Goal: Use online tool/utility: Utilize a website feature to perform a specific function

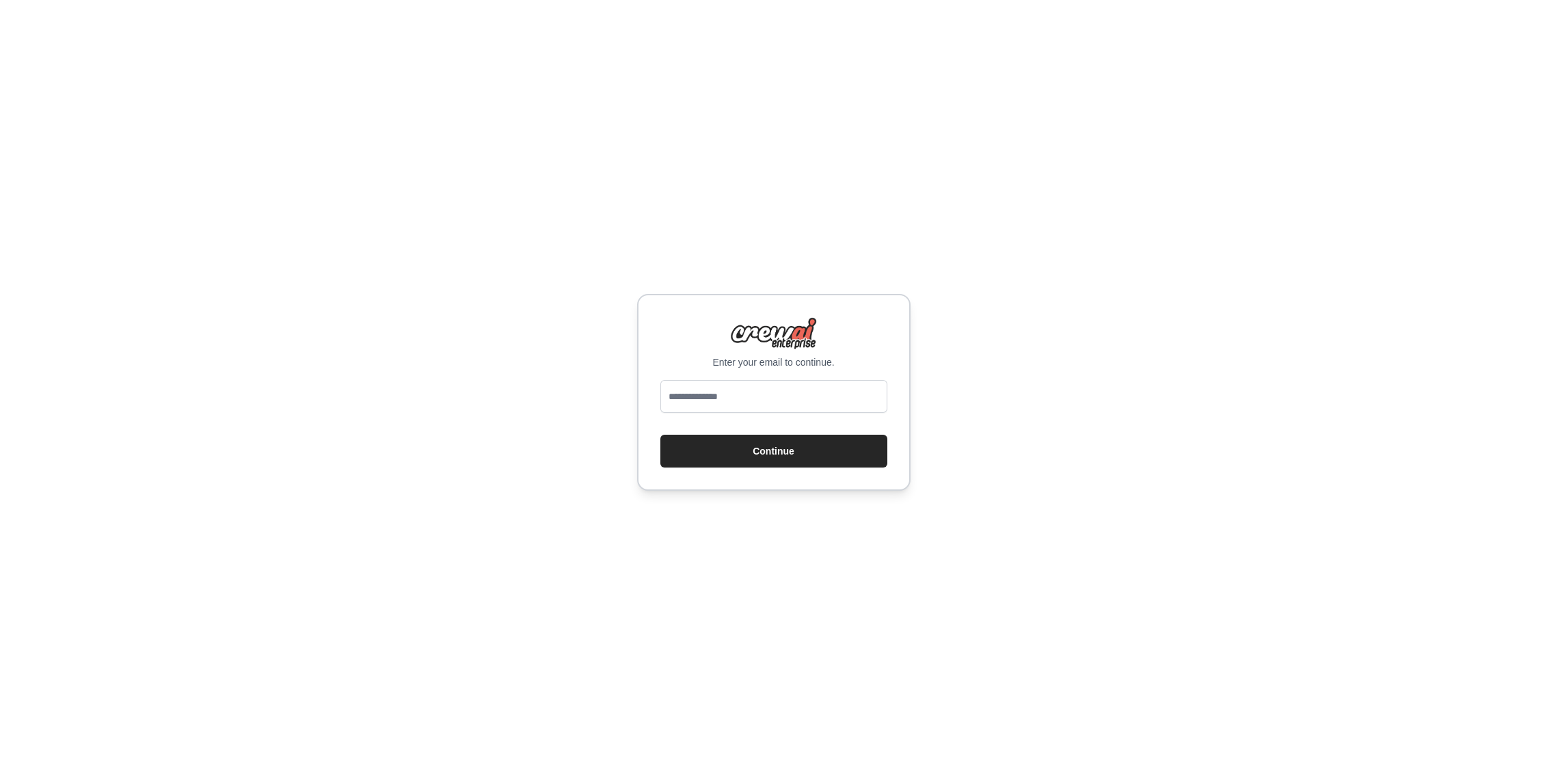
click at [717, 410] on input "email" at bounding box center [774, 396] width 227 height 33
type input "**********"
click at [873, 450] on button "Continue" at bounding box center [774, 450] width 227 height 33
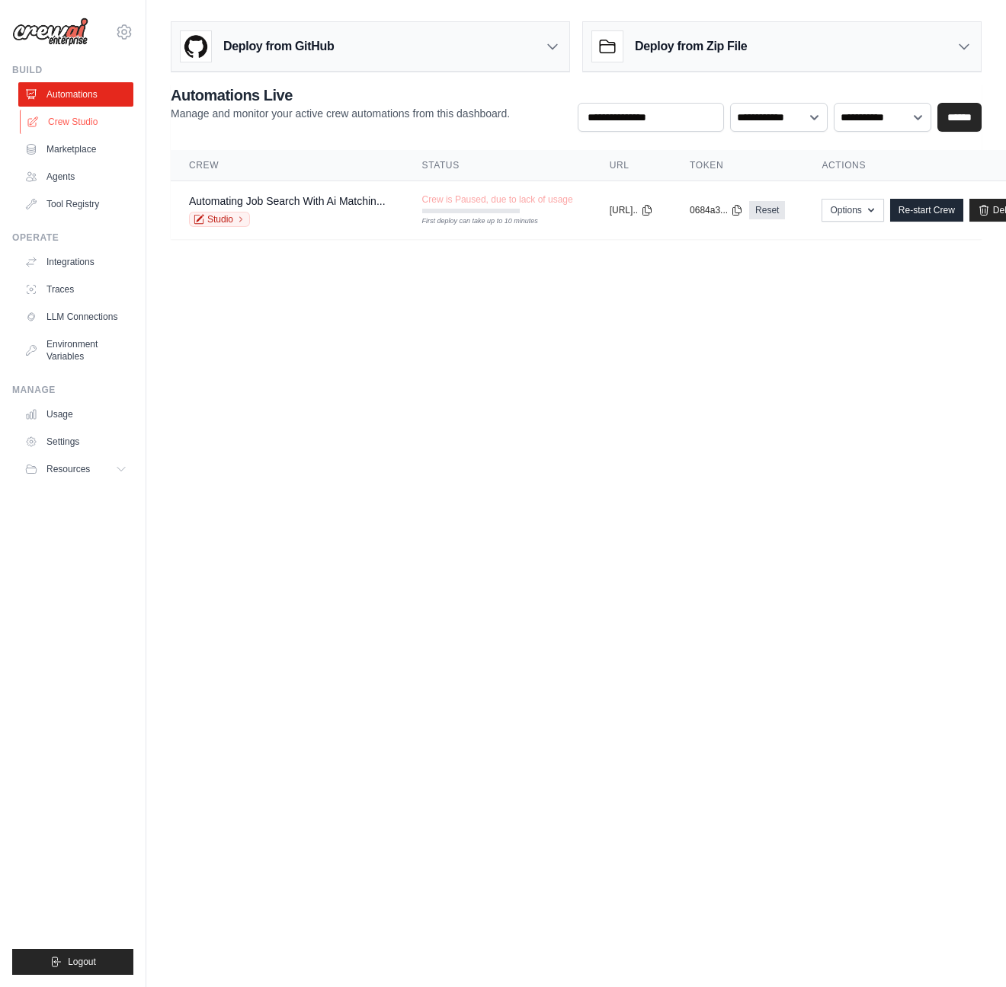
click at [54, 117] on link "Crew Studio" at bounding box center [77, 122] width 115 height 24
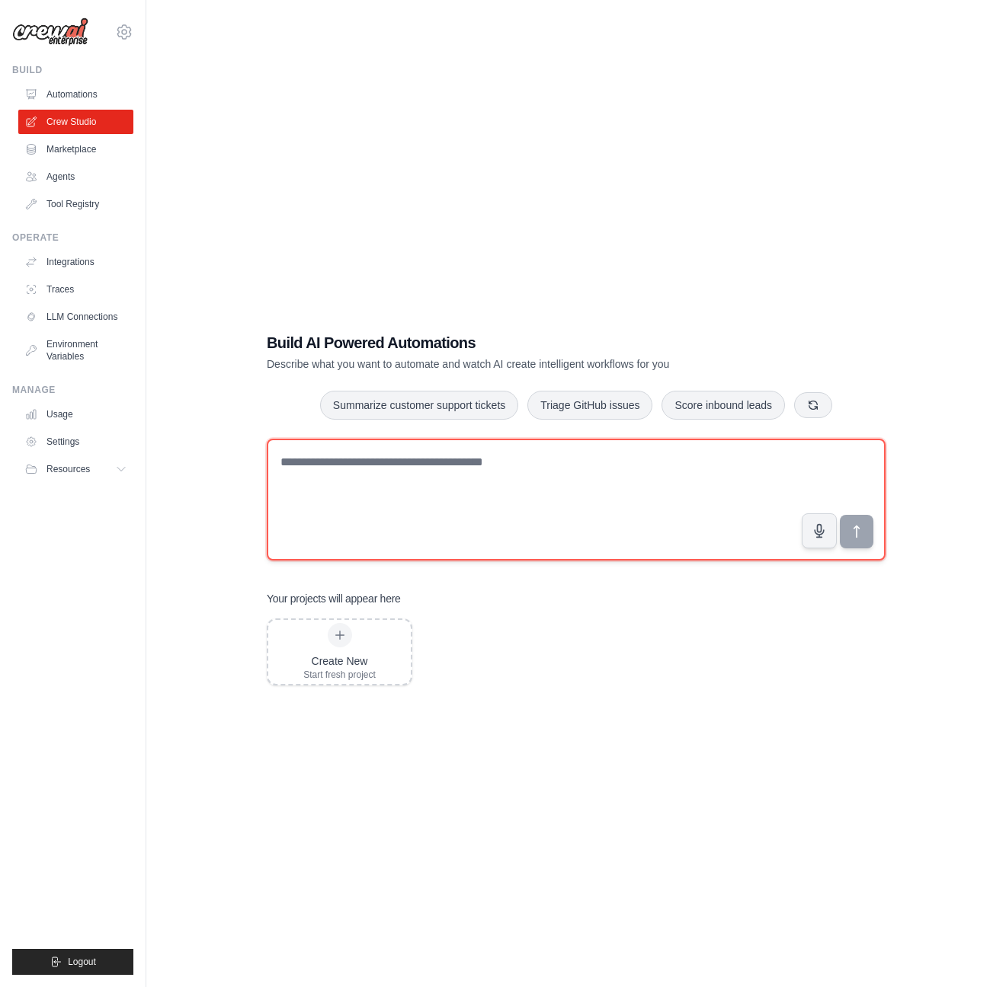
click at [407, 498] on textarea at bounding box center [576, 500] width 619 height 122
paste textarea "**********"
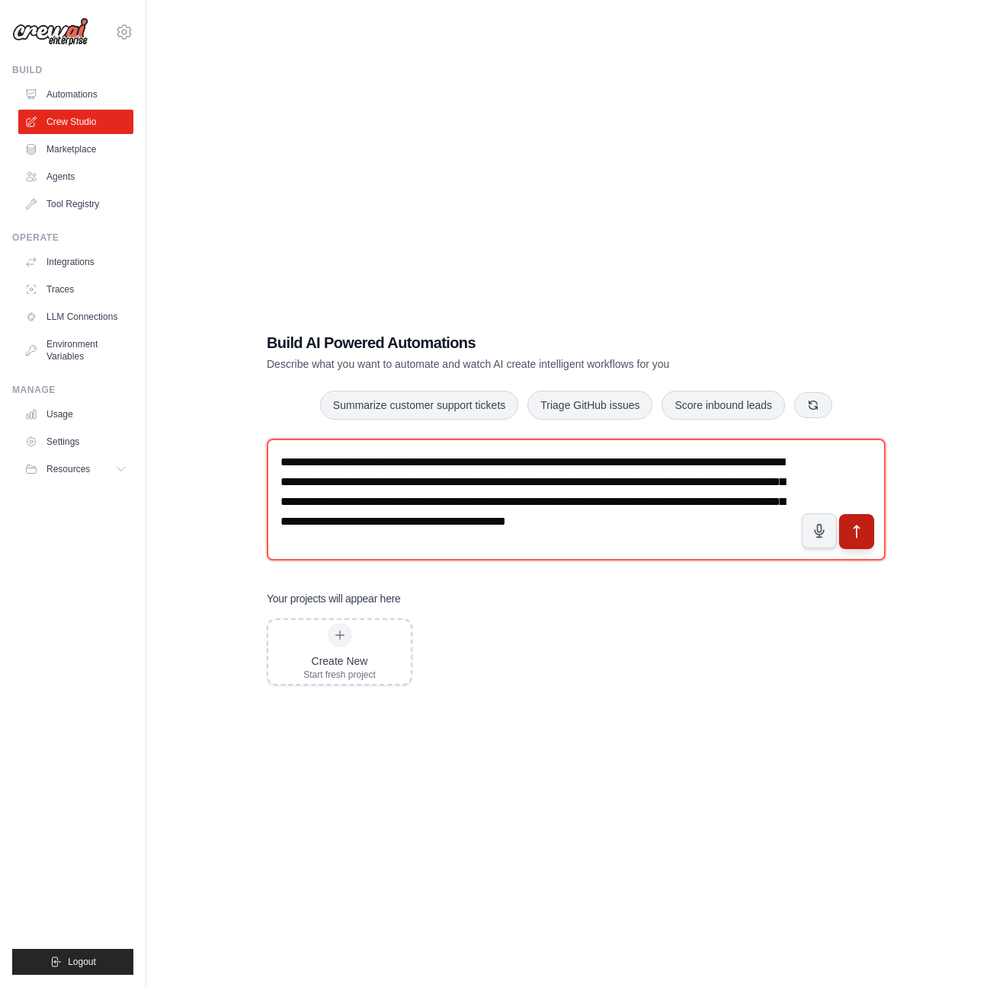
type textarea "**********"
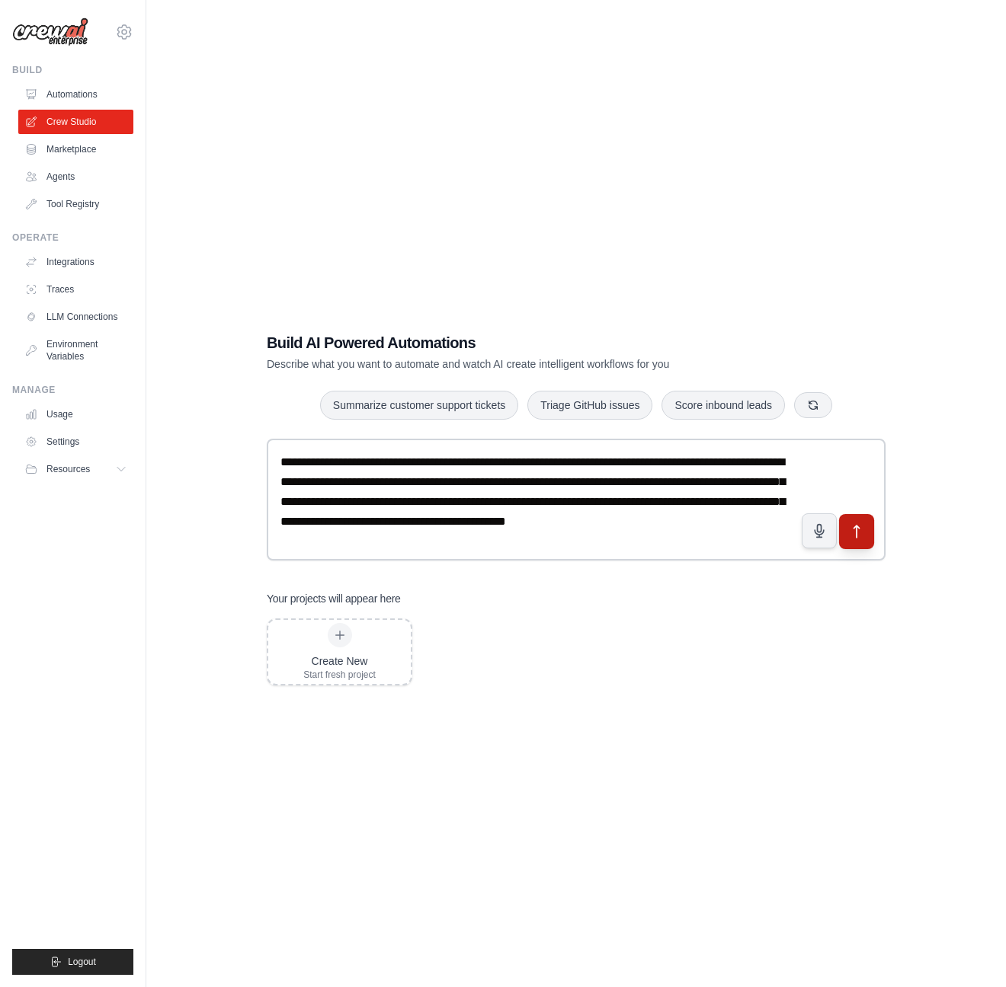
click at [864, 538] on icon "submit" at bounding box center [857, 532] width 16 height 16
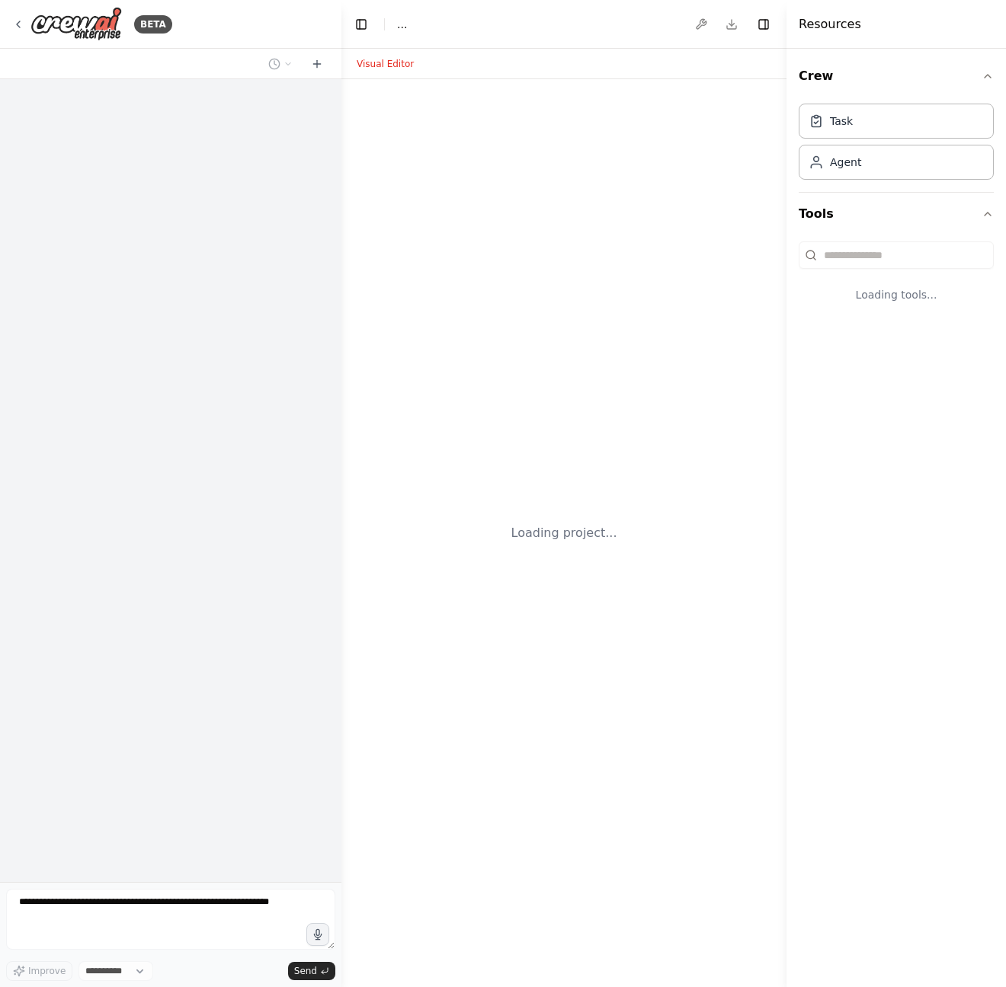
select select "****"
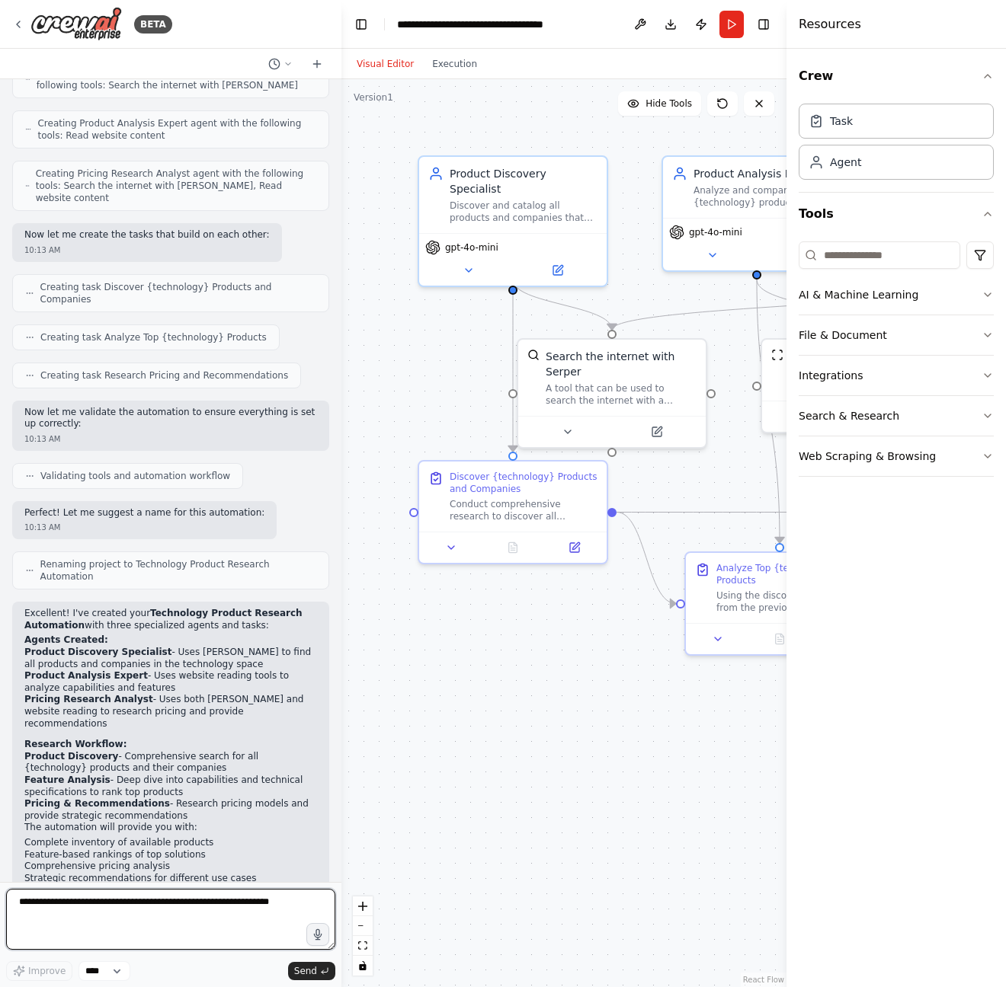
scroll to position [480, 0]
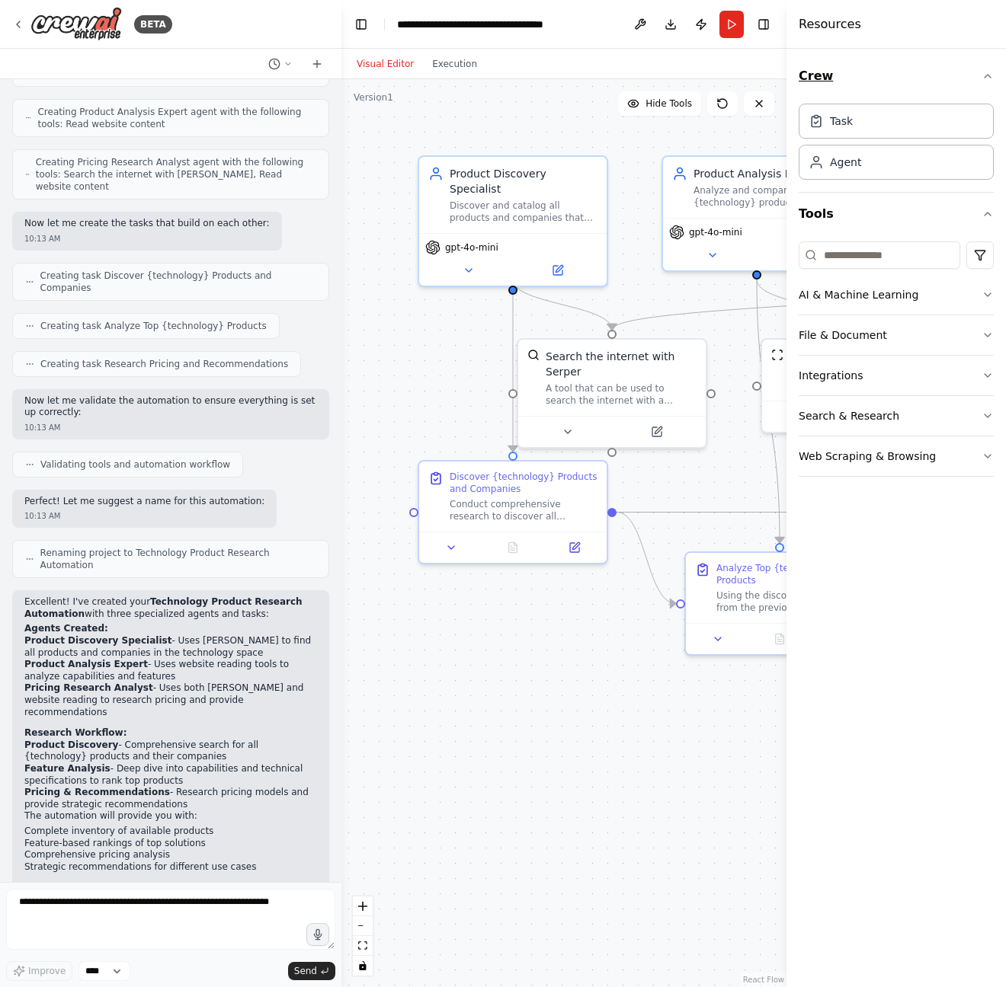
click at [986, 76] on icon "button" at bounding box center [987, 76] width 6 height 3
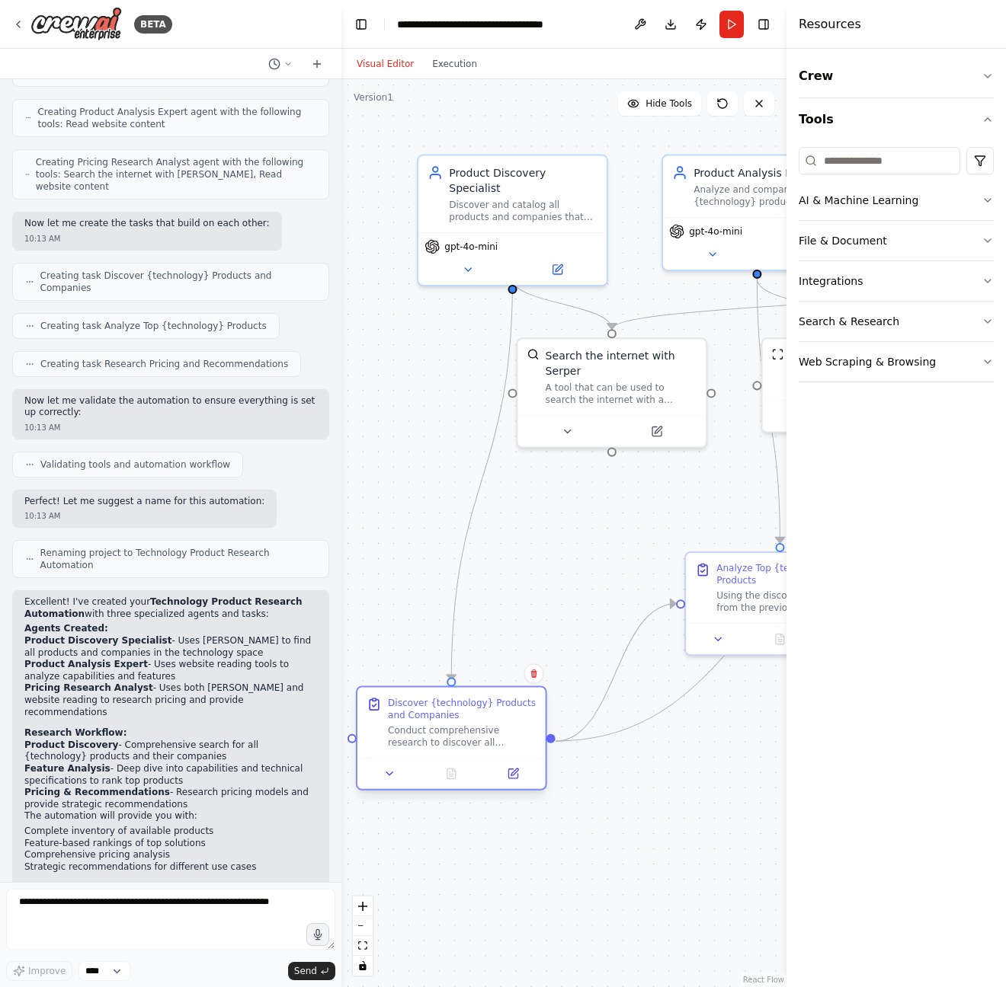
drag, startPoint x: 544, startPoint y: 463, endPoint x: 480, endPoint y: 689, distance: 234.4
click at [480, 689] on div "Discover {technology} Products and Companies Conduct comprehensive research to …" at bounding box center [451, 722] width 188 height 70
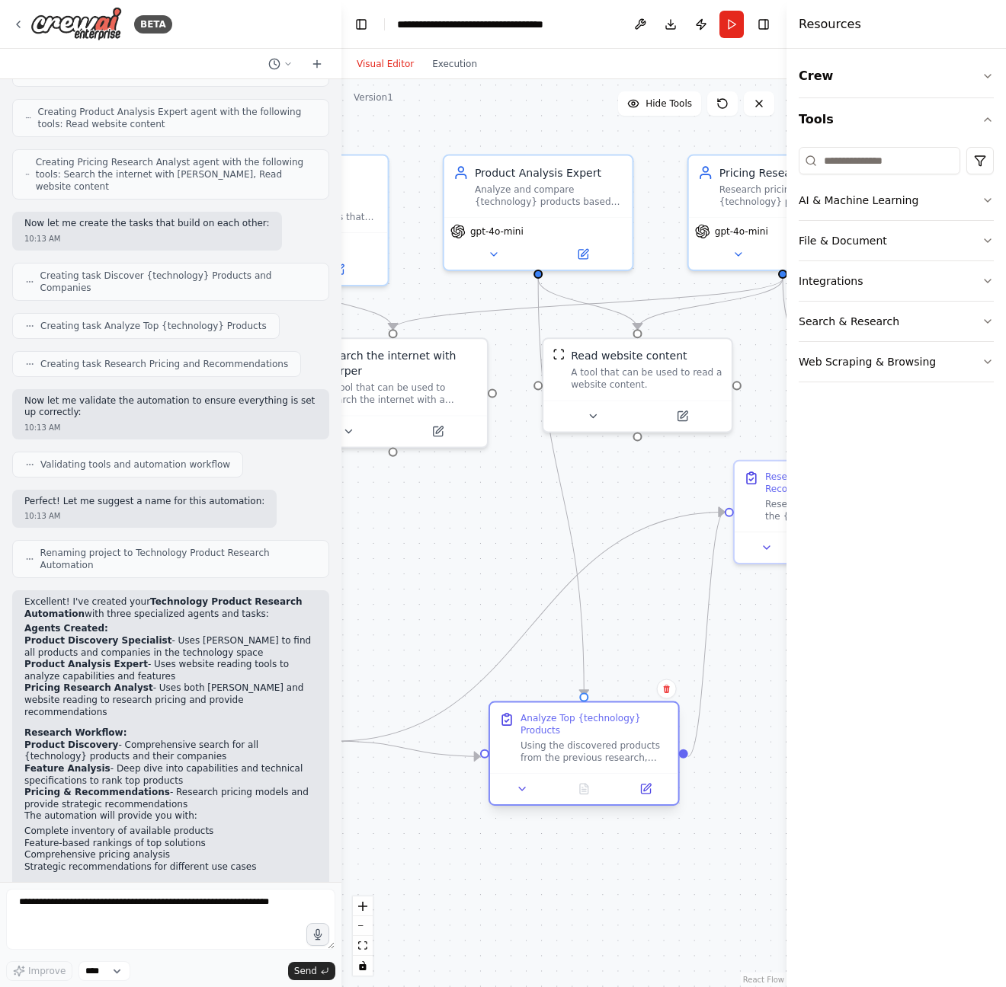
drag, startPoint x: 734, startPoint y: 557, endPoint x: 497, endPoint y: 699, distance: 276.4
click at [497, 703] on div "Analyze Top {technology} Products Using the discovered products from the previo…" at bounding box center [584, 738] width 188 height 70
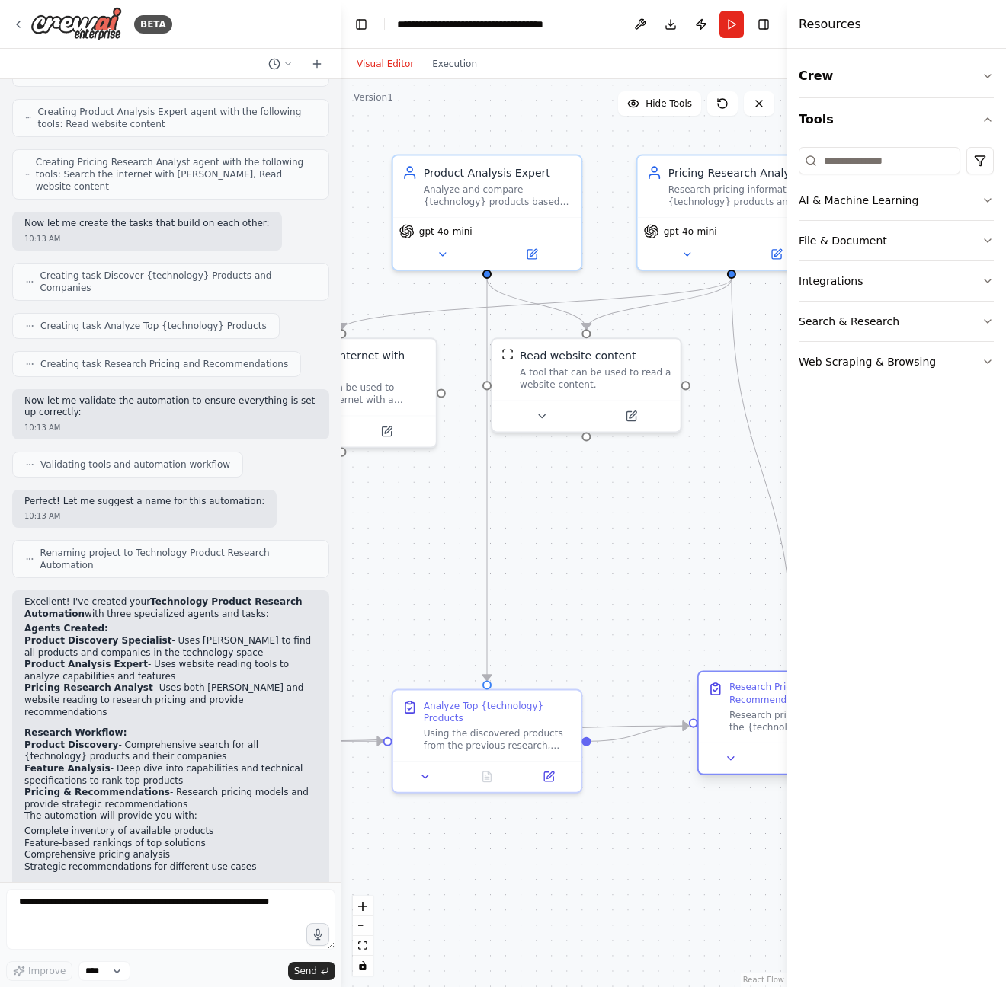
drag, startPoint x: 771, startPoint y: 462, endPoint x: 734, endPoint y: 680, distance: 220.2
click at [734, 680] on div "Research Pricing and Recommendations Research pricing information for the {tech…" at bounding box center [793, 707] width 188 height 70
click at [735, 23] on button "Run" at bounding box center [731, 24] width 24 height 27
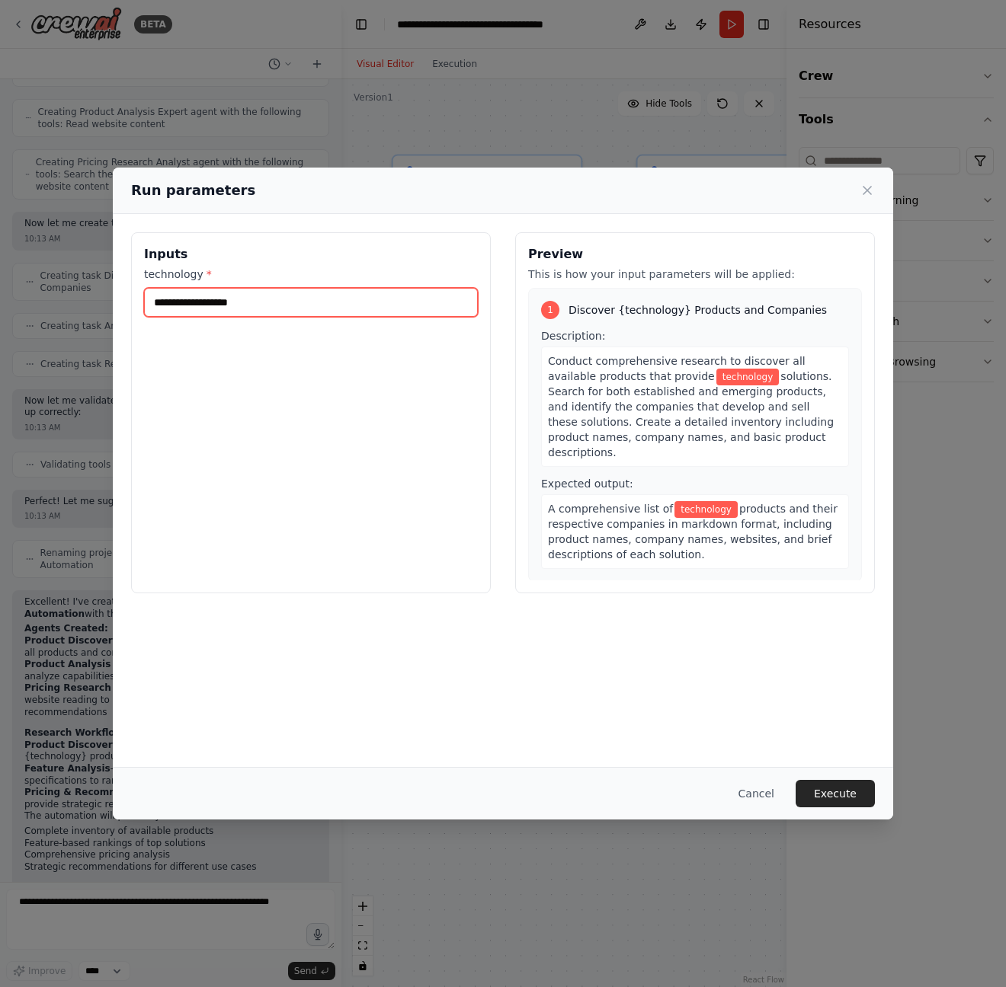
click at [311, 307] on input "technology *" at bounding box center [311, 302] width 334 height 29
type input "**********"
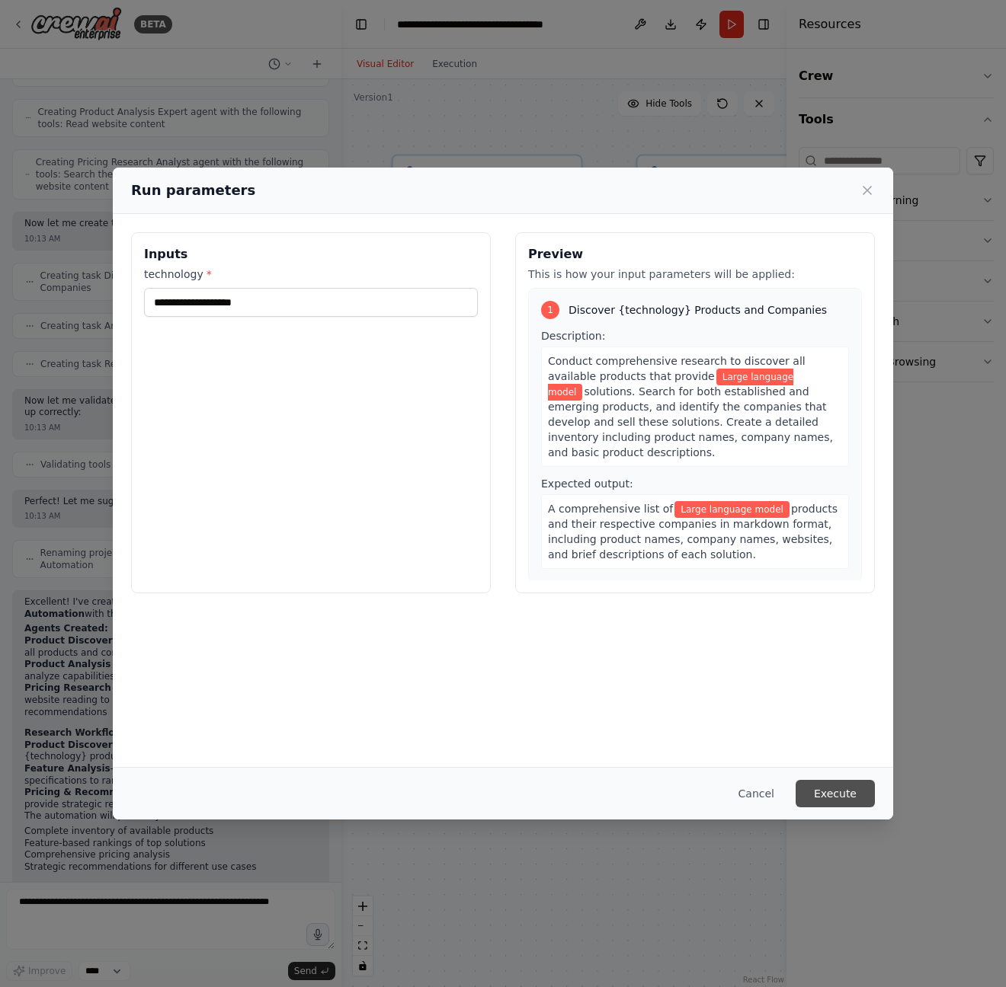
click at [842, 788] on button "Execute" at bounding box center [834, 793] width 79 height 27
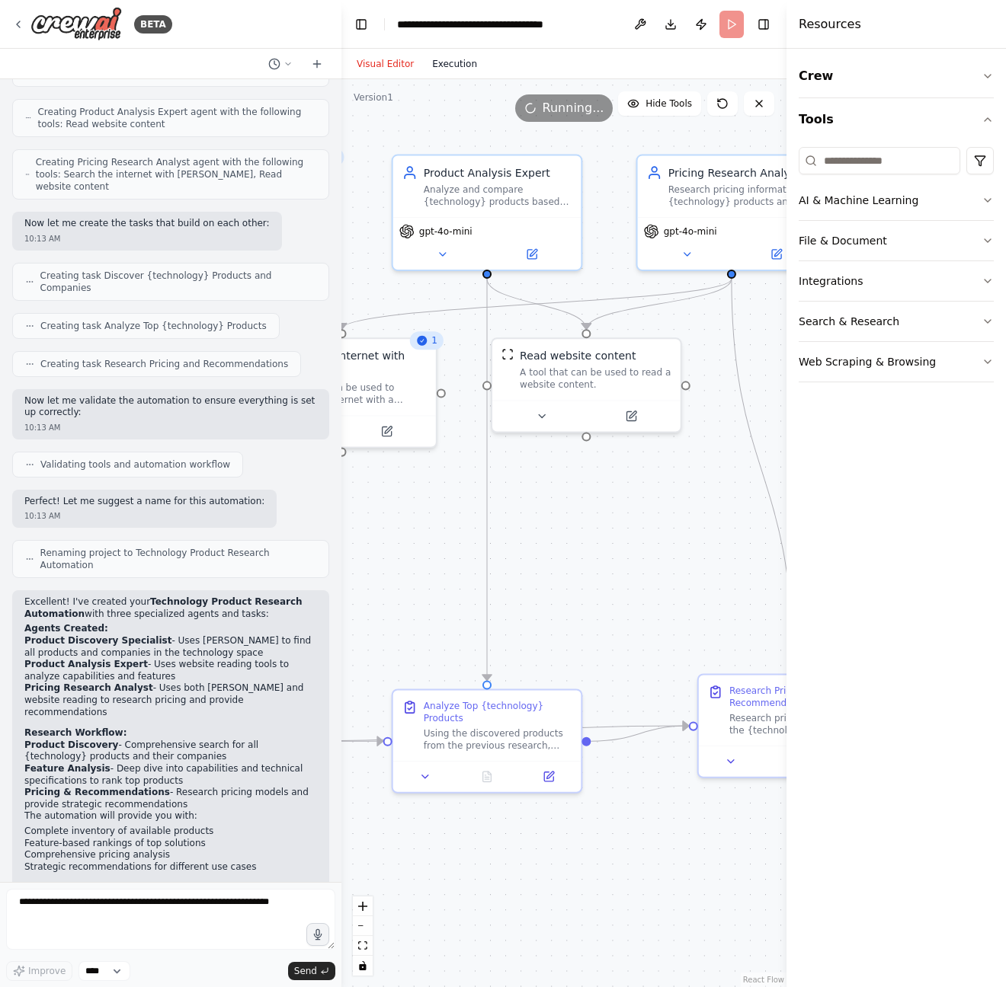
click at [441, 62] on button "Execution" at bounding box center [454, 64] width 63 height 18
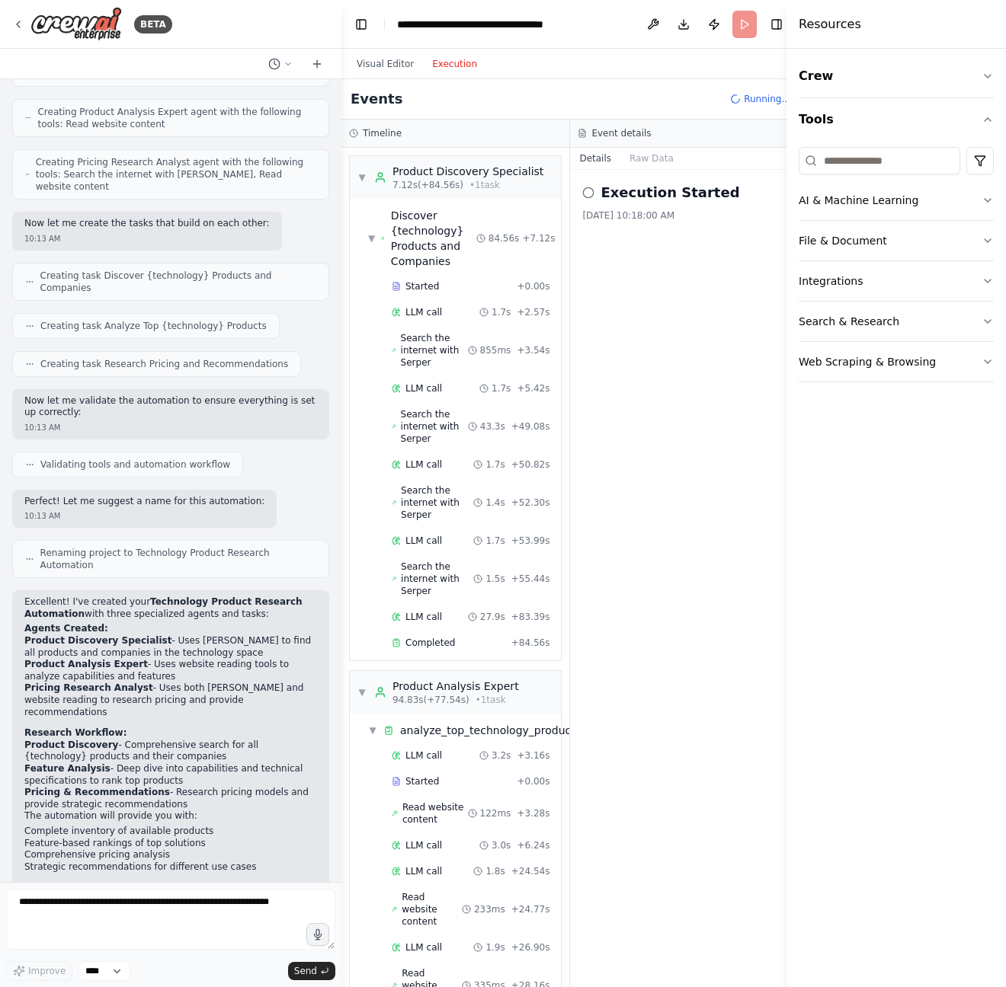
scroll to position [0, 0]
click at [418, 305] on div "LLM call 1.7s + 2.57s" at bounding box center [470, 312] width 168 height 23
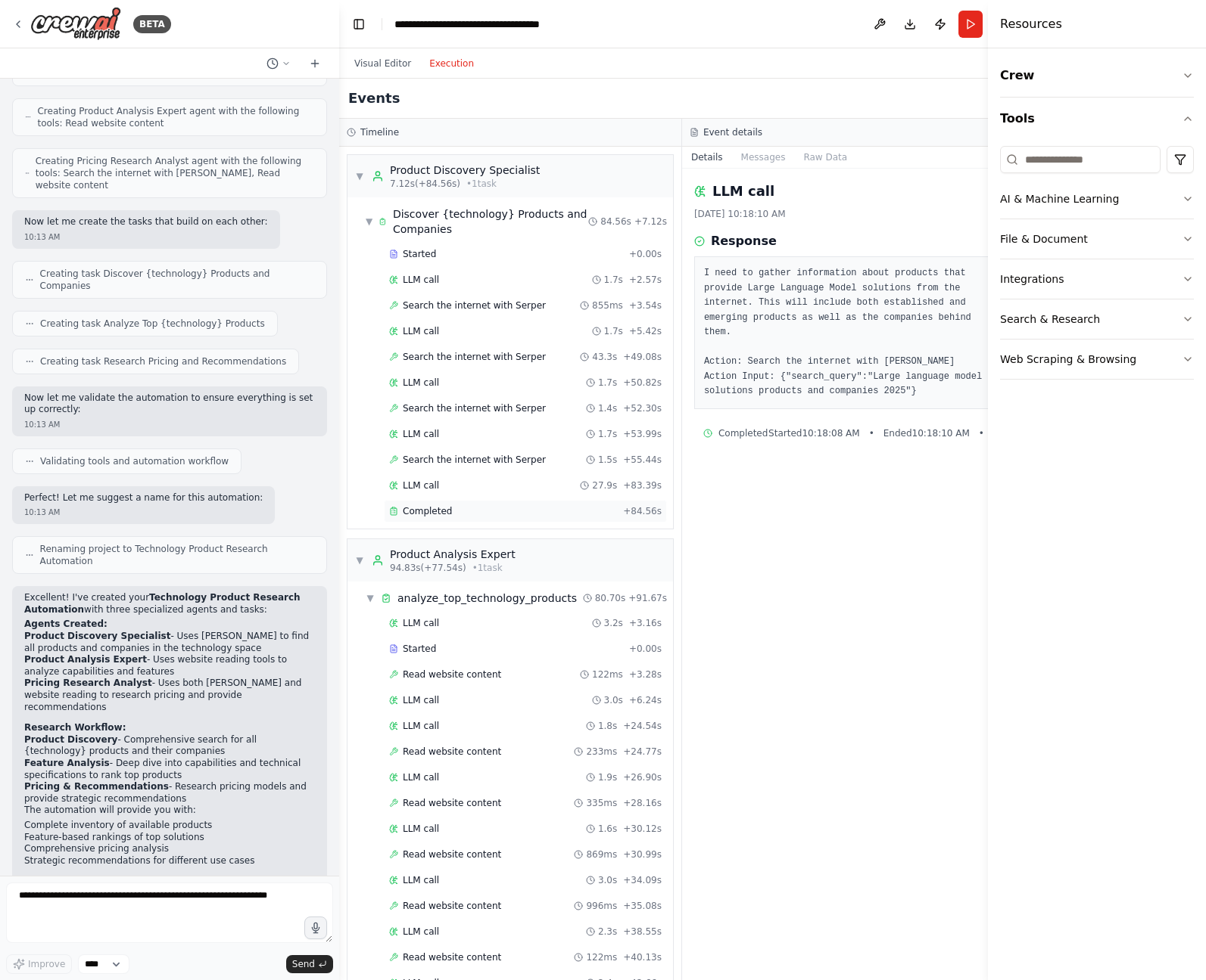
click at [406, 506] on span "Completed" at bounding box center [427, 511] width 50 height 12
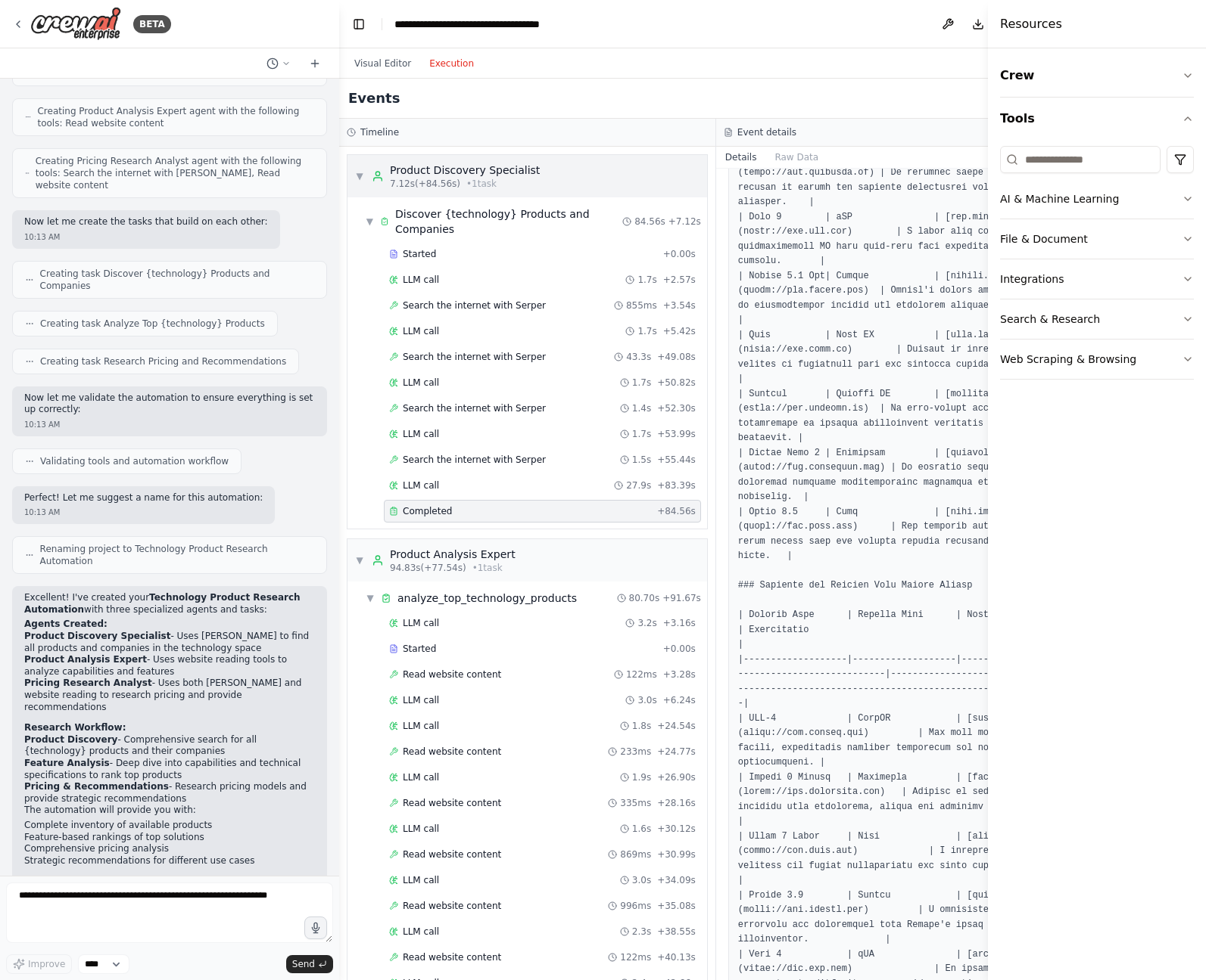
click at [358, 171] on span "▼" at bounding box center [359, 176] width 9 height 12
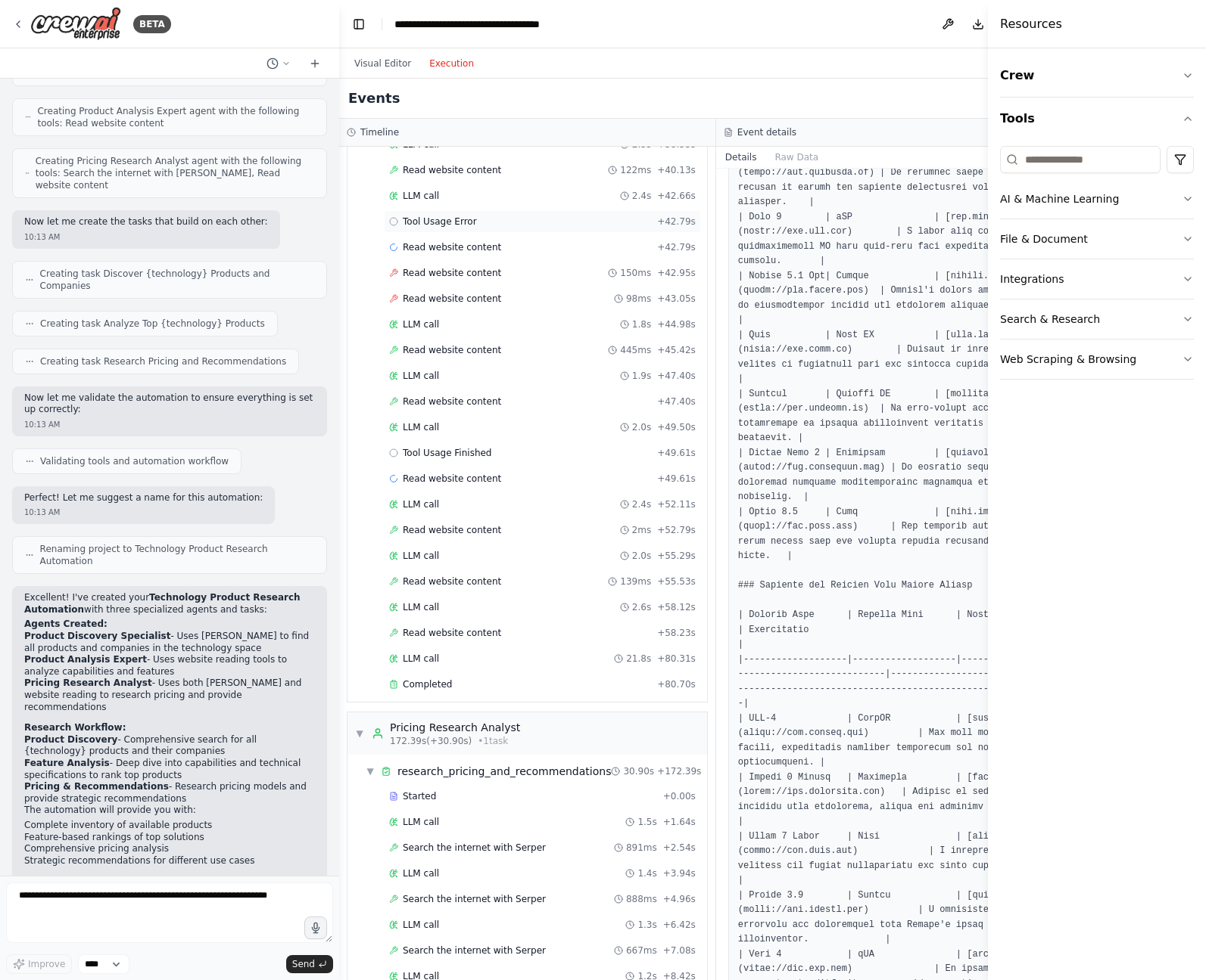
scroll to position [454, 0]
click at [469, 243] on div "Read website content + 42.79s" at bounding box center [541, 249] width 317 height 23
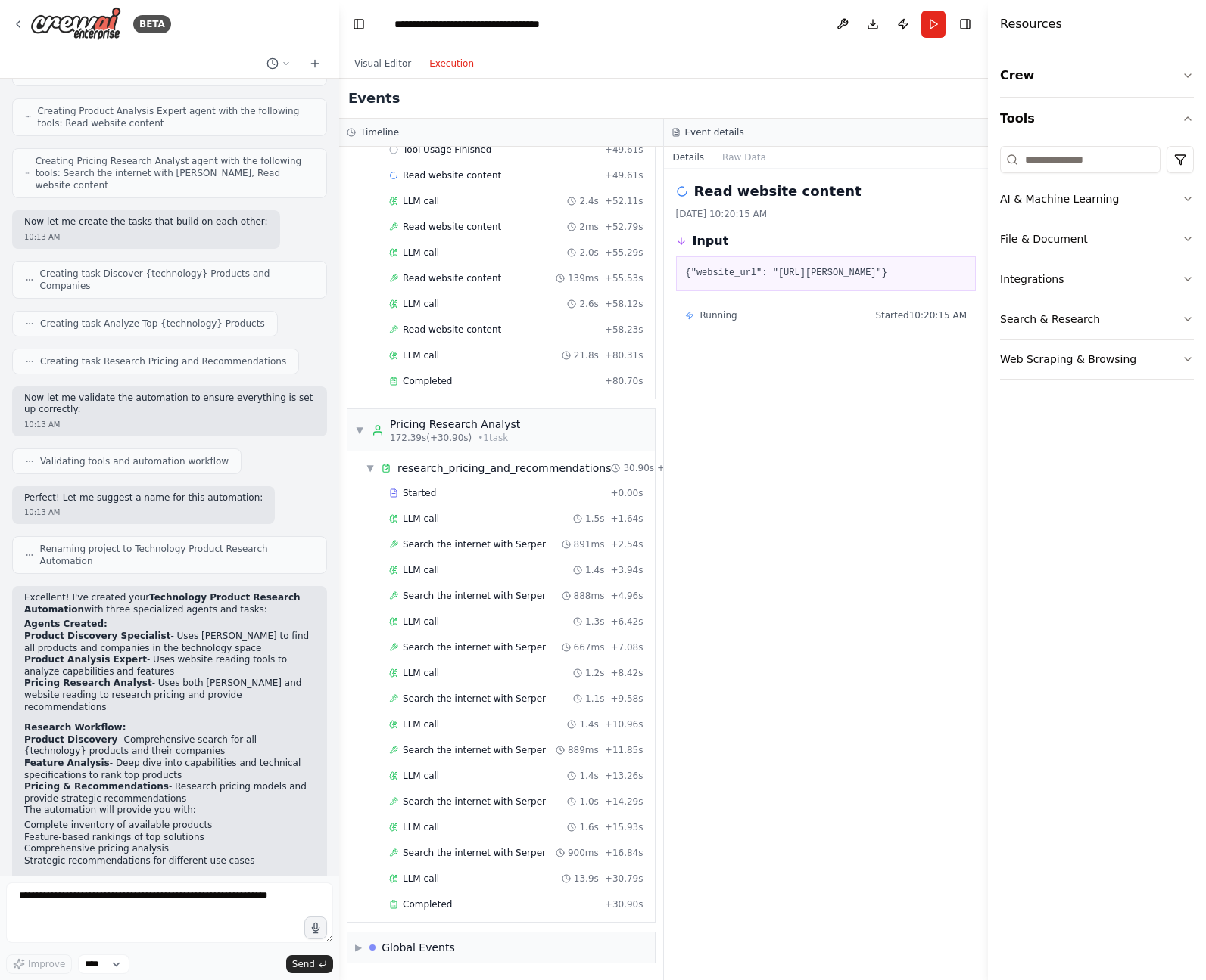
scroll to position [760, 0]
click at [439, 381] on span "Completed" at bounding box center [427, 381] width 50 height 12
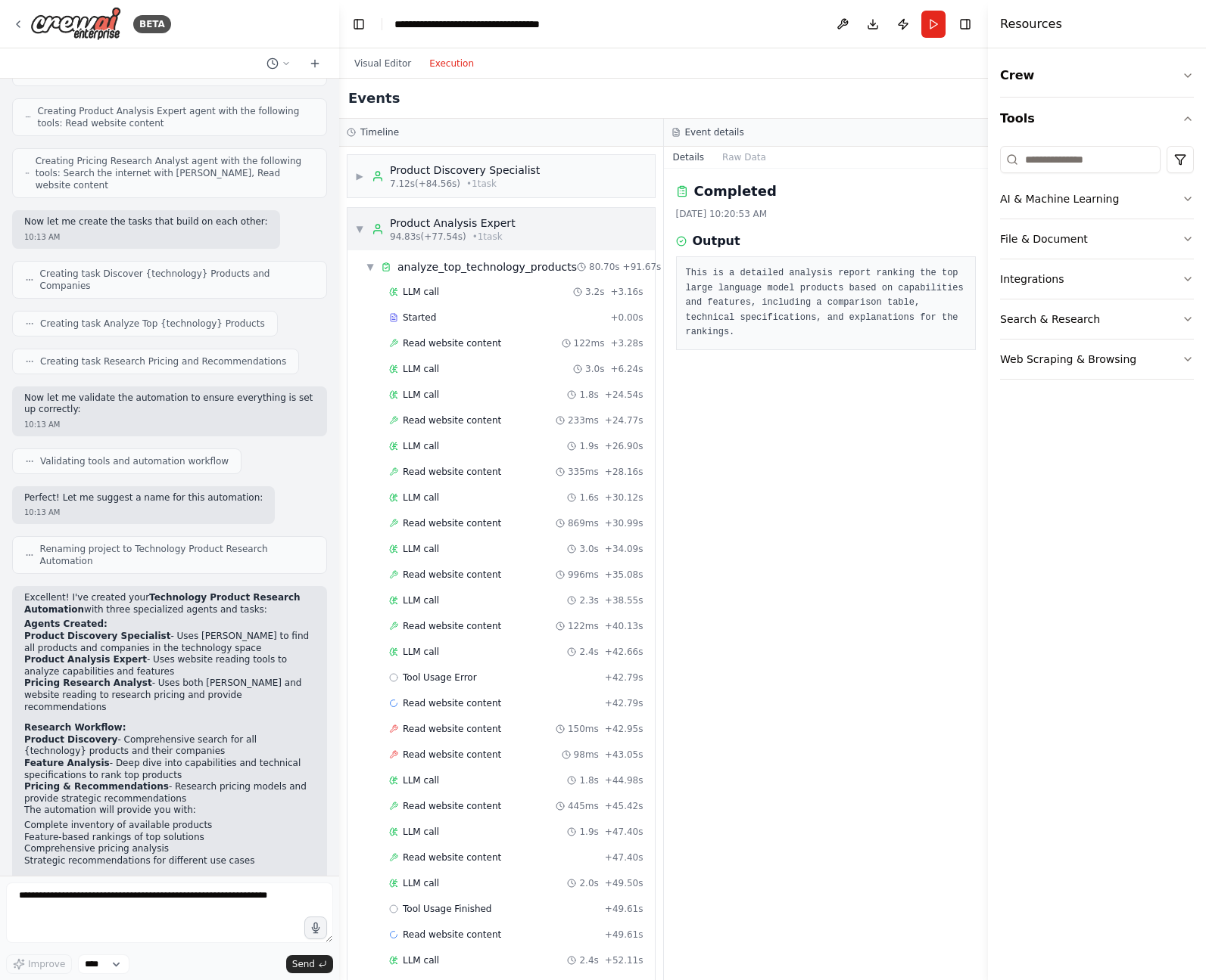
scroll to position [0, 0]
click at [361, 223] on span "▼" at bounding box center [359, 229] width 9 height 12
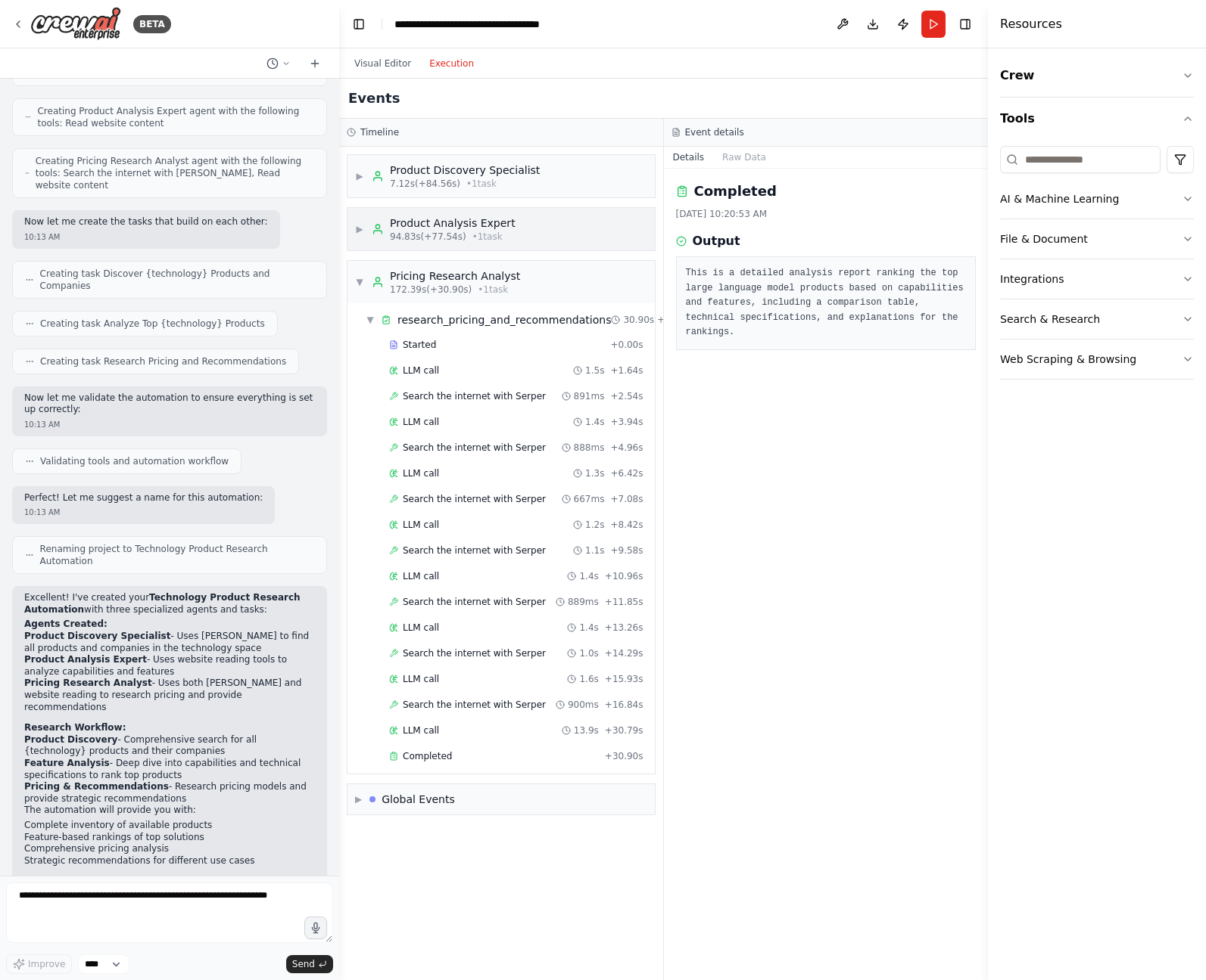
click at [357, 228] on span "▶" at bounding box center [359, 229] width 9 height 12
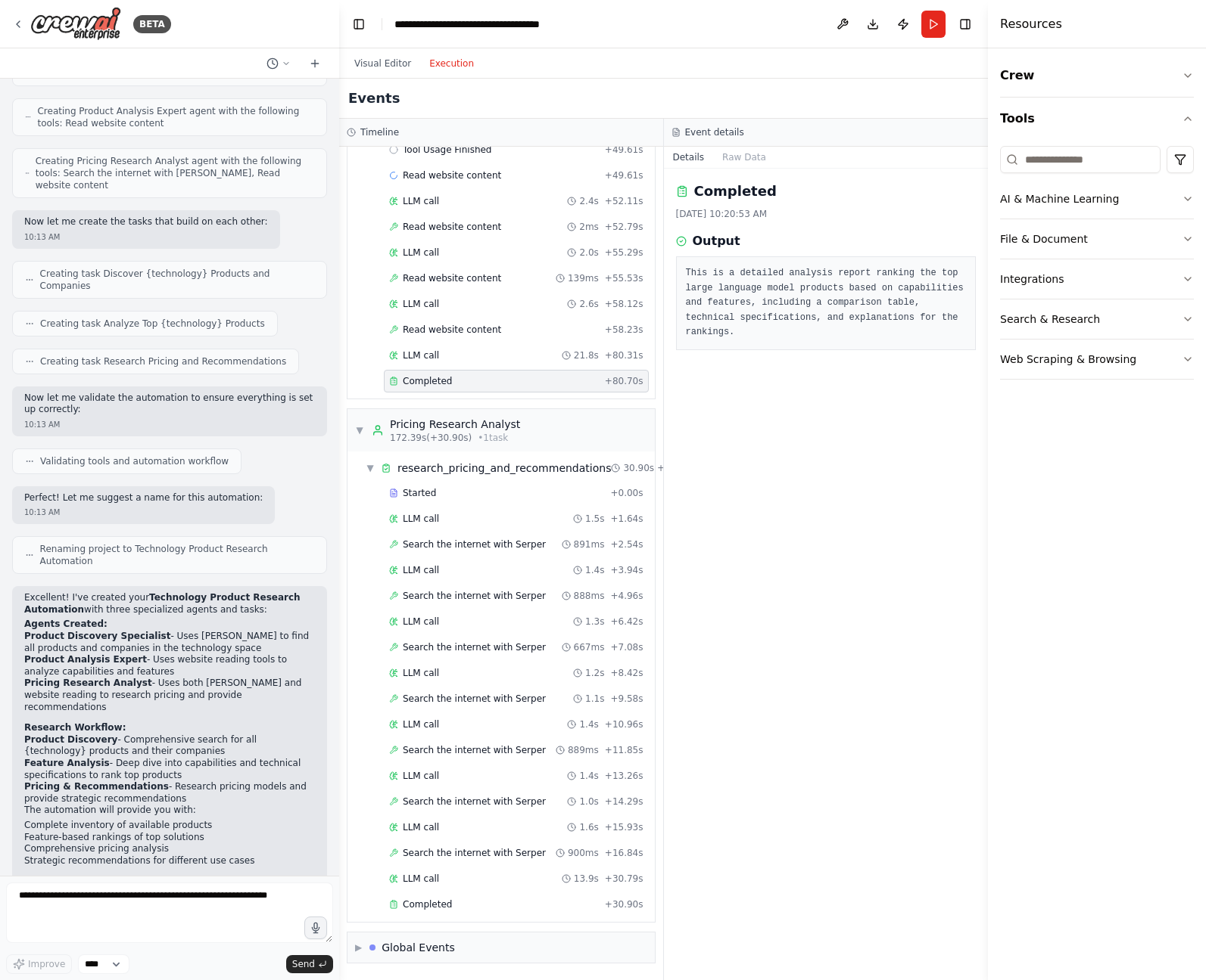
scroll to position [760, 0]
click at [525, 377] on div "Completed" at bounding box center [494, 381] width 210 height 12
click at [442, 906] on span "Completed" at bounding box center [427, 905] width 50 height 12
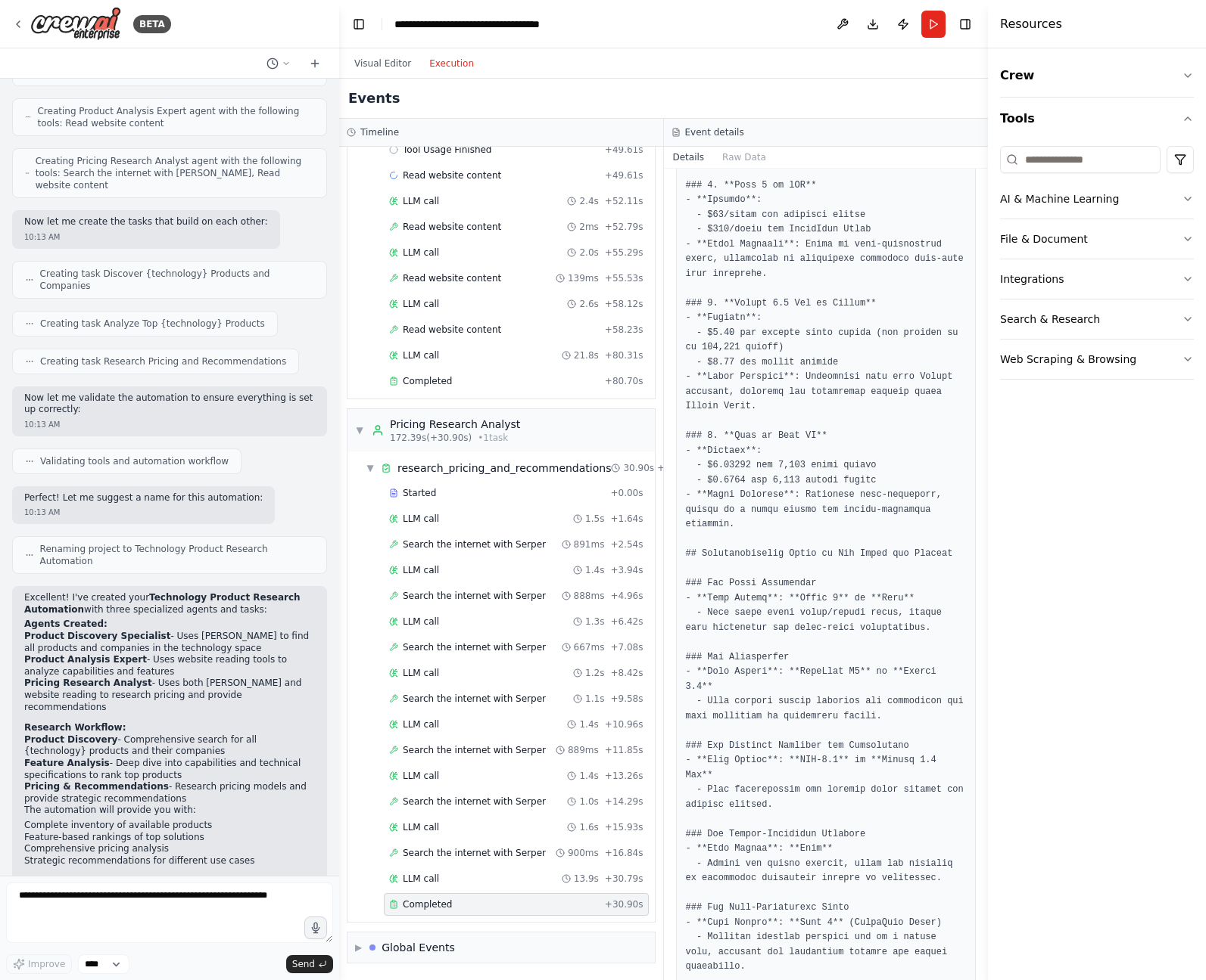
scroll to position [757, 0]
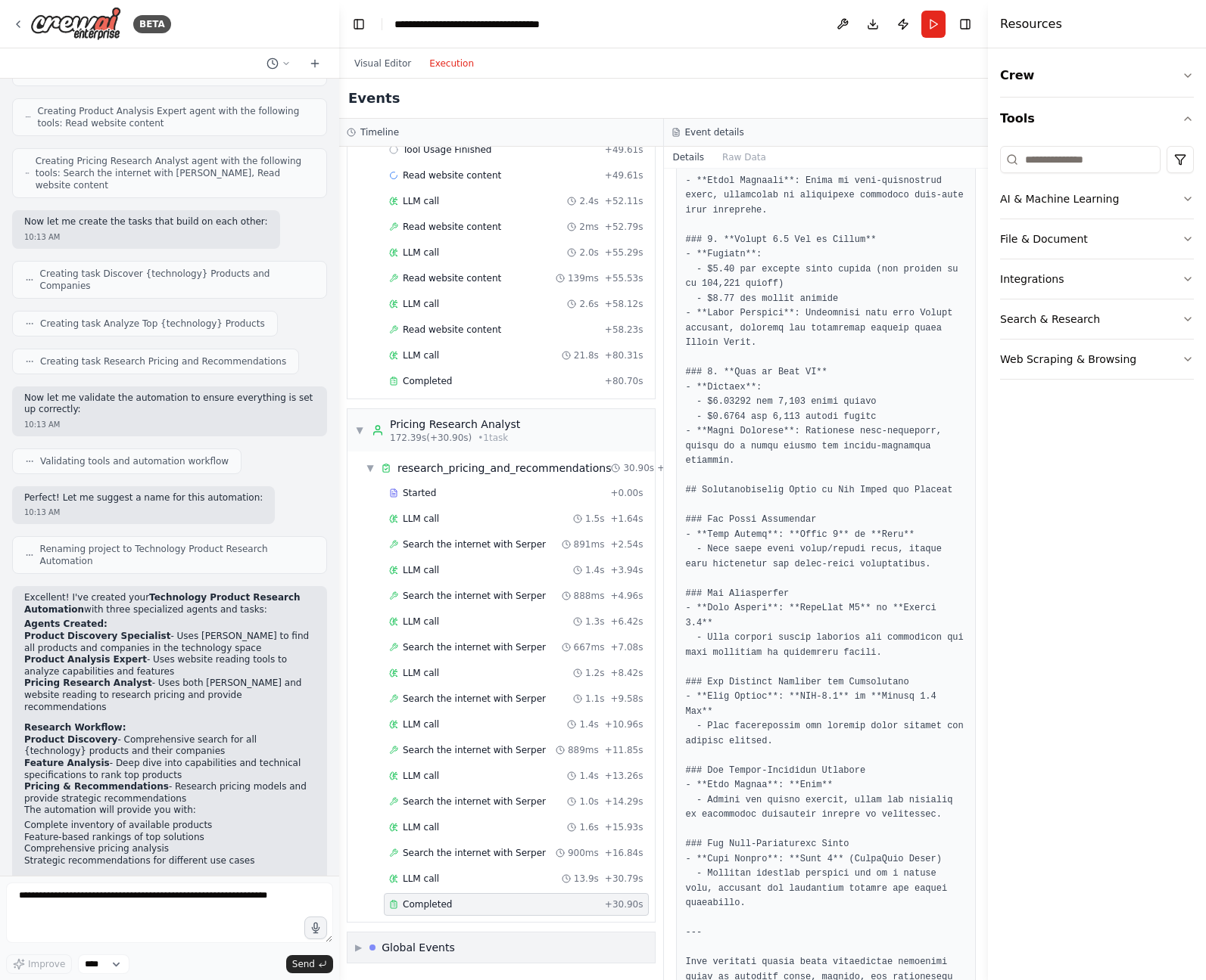
click at [484, 942] on div "▶ Global Events" at bounding box center [501, 947] width 307 height 30
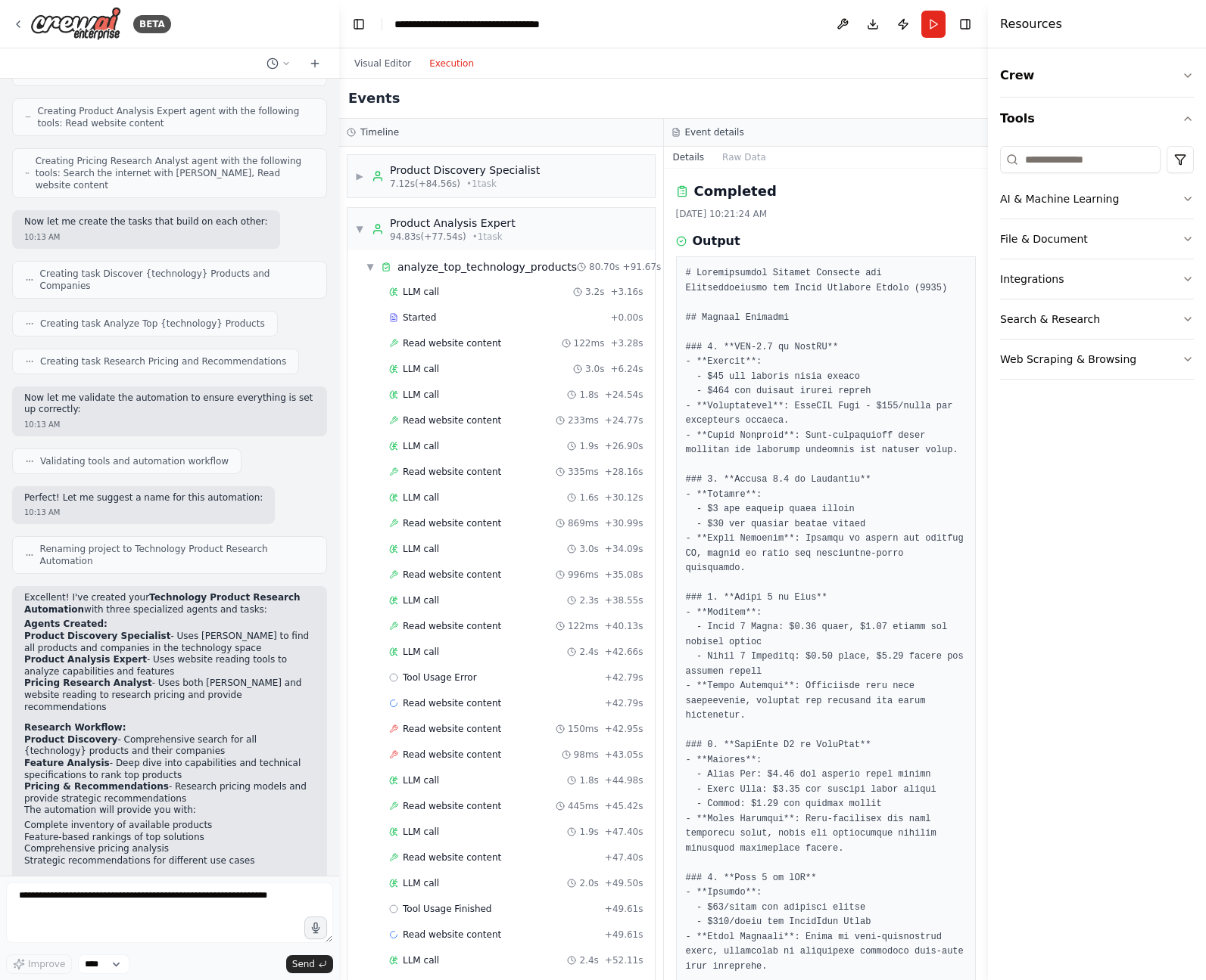
scroll to position [0, 0]
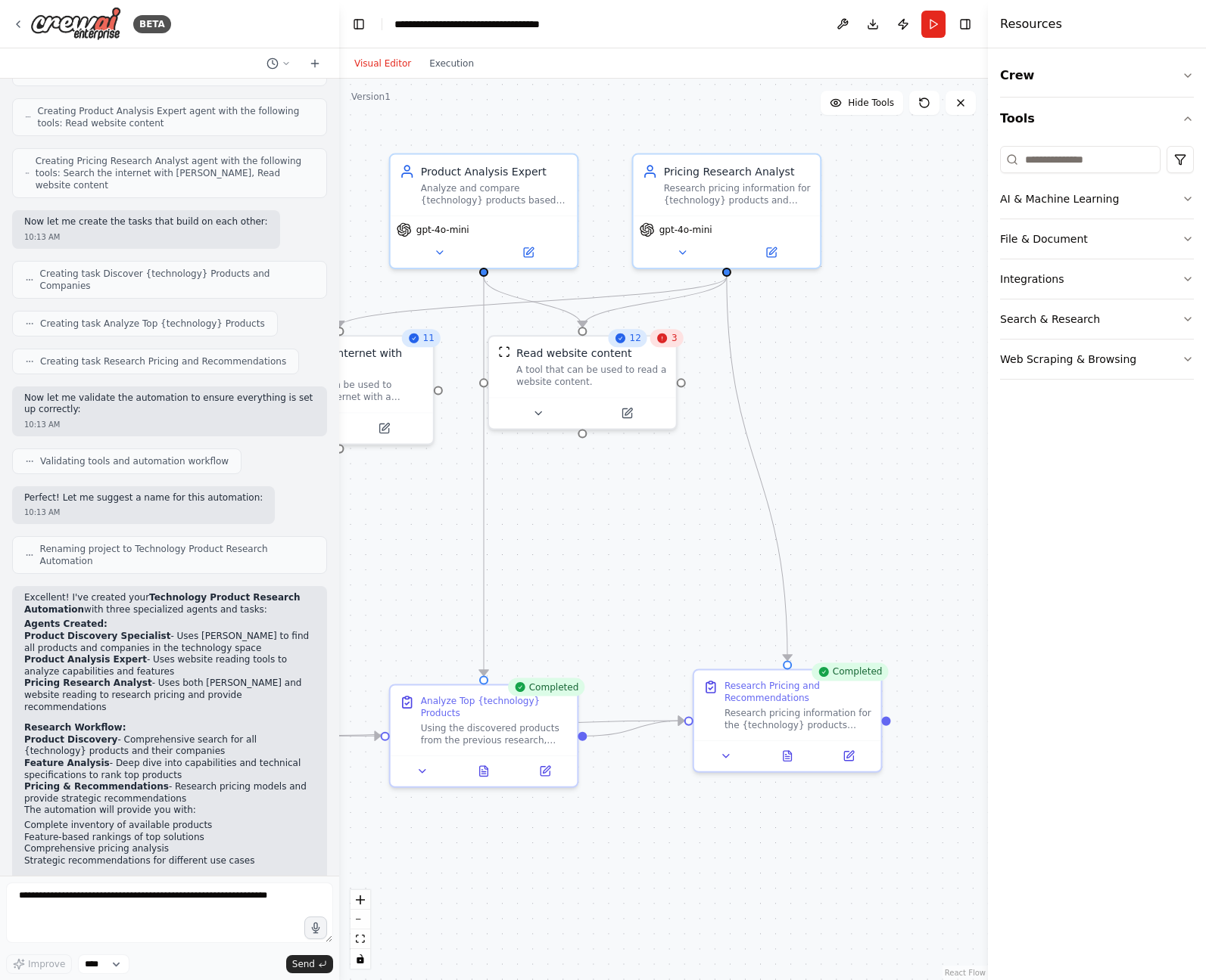
click at [386, 60] on button "Visual Editor" at bounding box center [381, 64] width 75 height 18
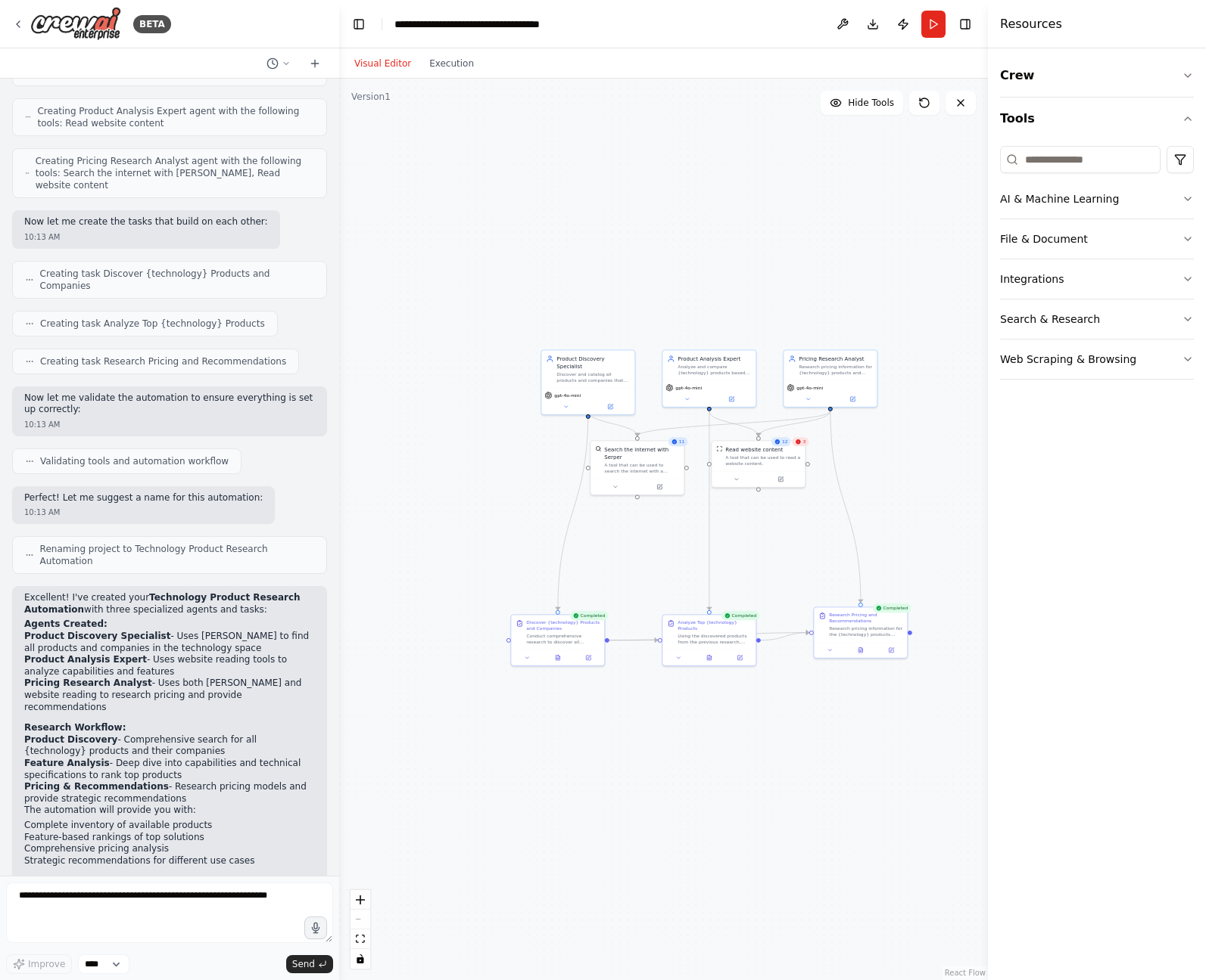
drag, startPoint x: 524, startPoint y: 528, endPoint x: 616, endPoint y: 544, distance: 93.4
click at [616, 544] on div ".deletable-edge-delete-btn { width: 20px; height: 20px; border: 0px solid #ffff…" at bounding box center [663, 529] width 649 height 902
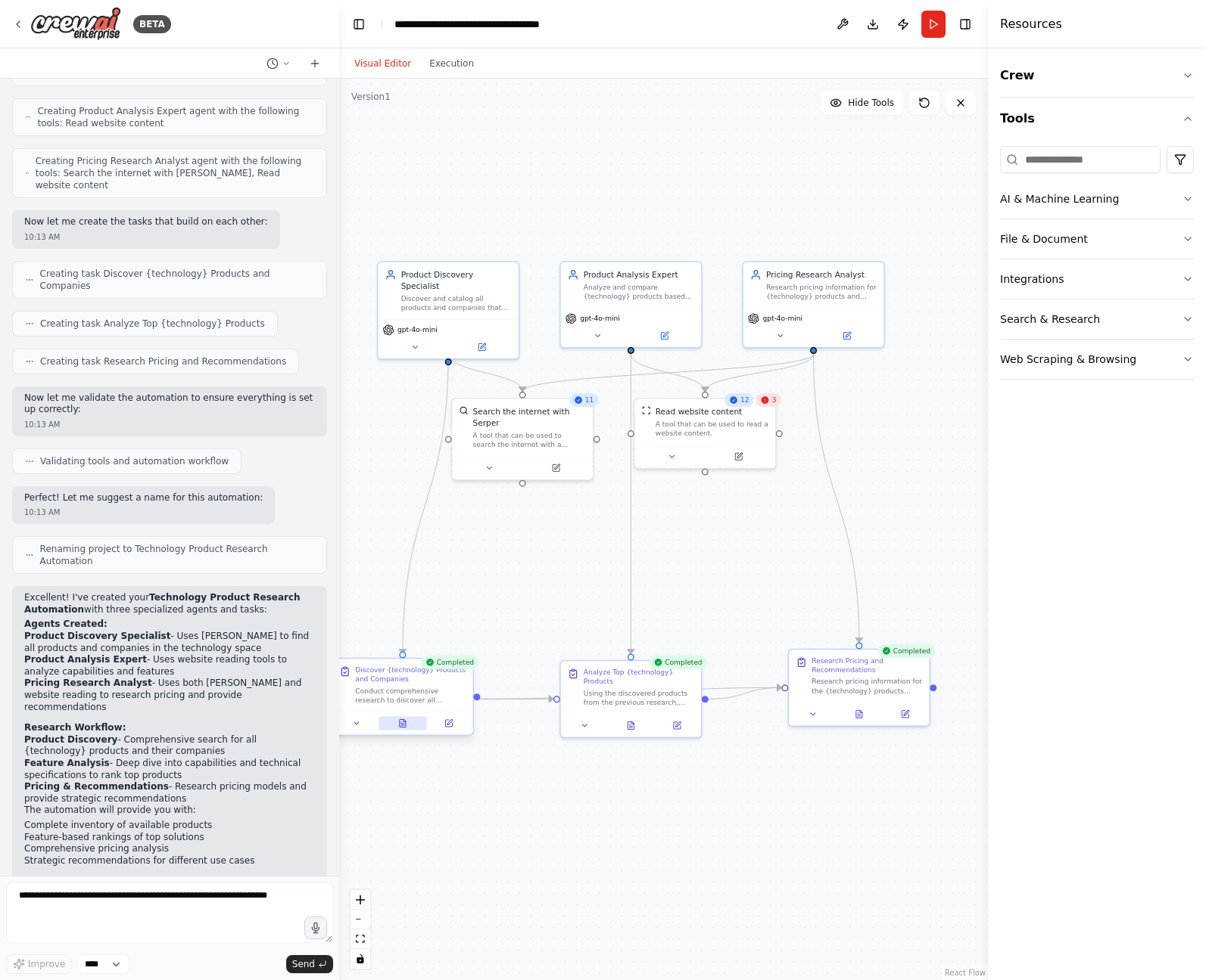
click at [395, 724] on button at bounding box center [402, 723] width 49 height 14
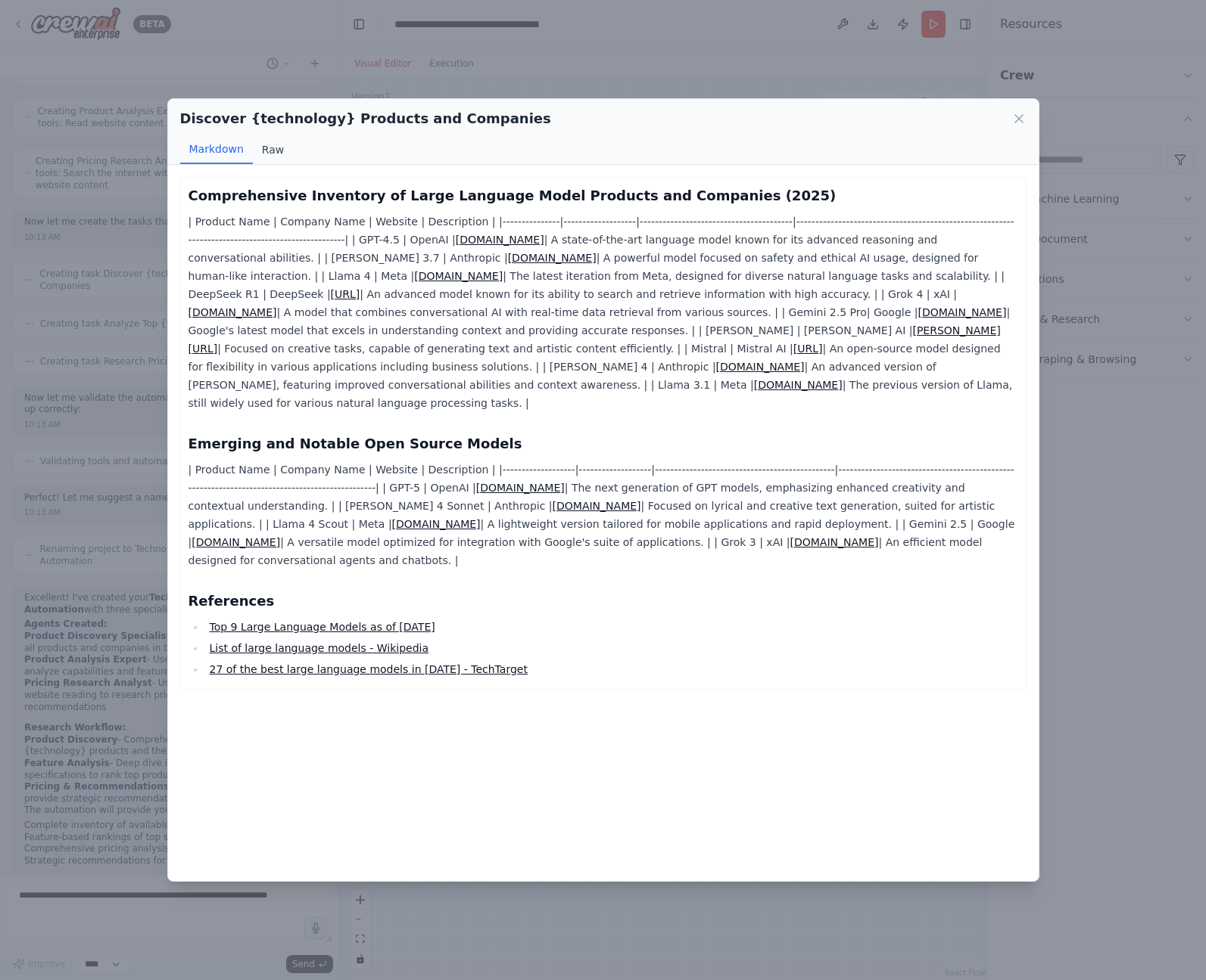
click at [260, 147] on button "Raw" at bounding box center [272, 149] width 40 height 29
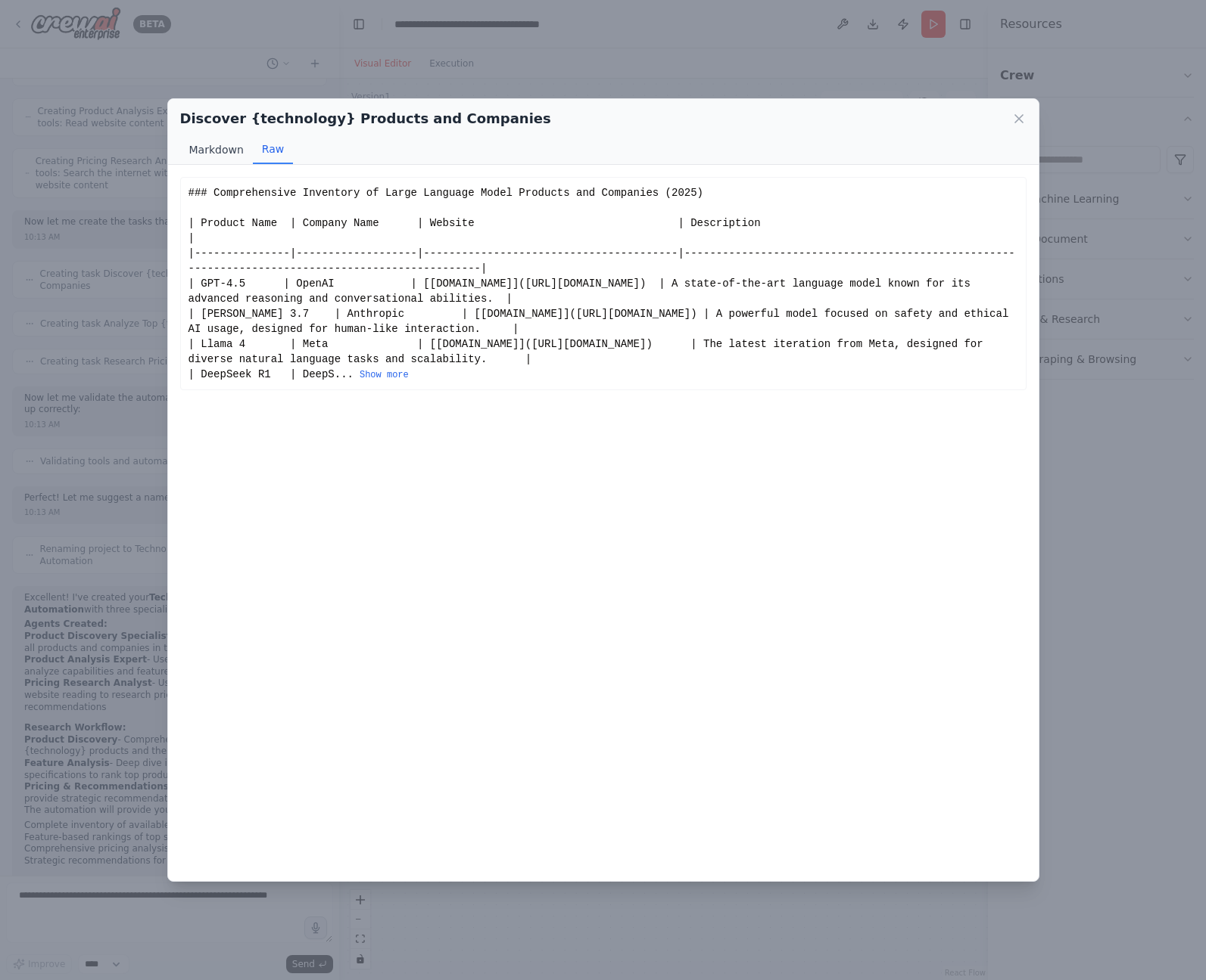
click at [218, 150] on button "Markdown" at bounding box center [216, 149] width 73 height 29
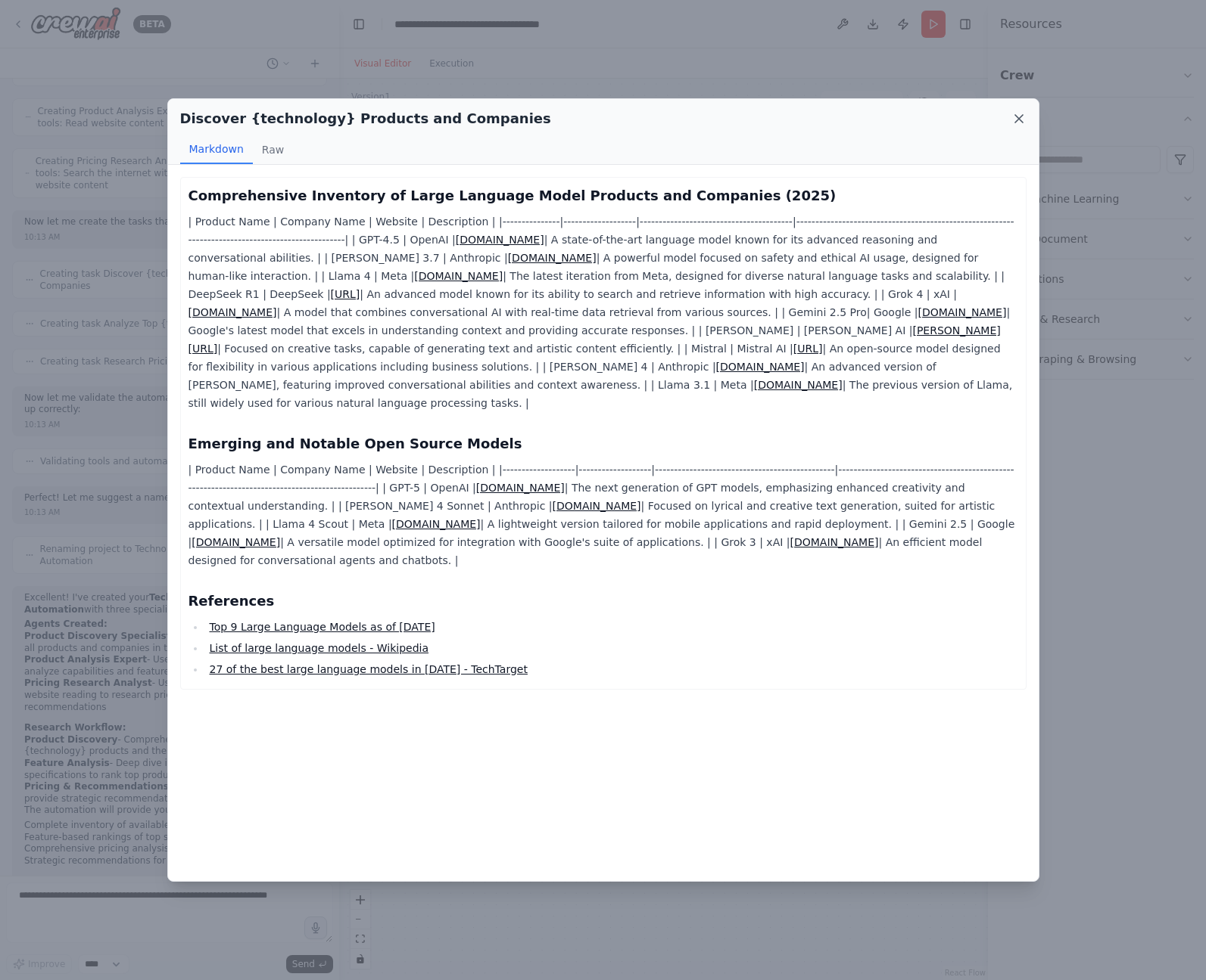
click at [998, 116] on icon at bounding box center [1019, 119] width 8 height 8
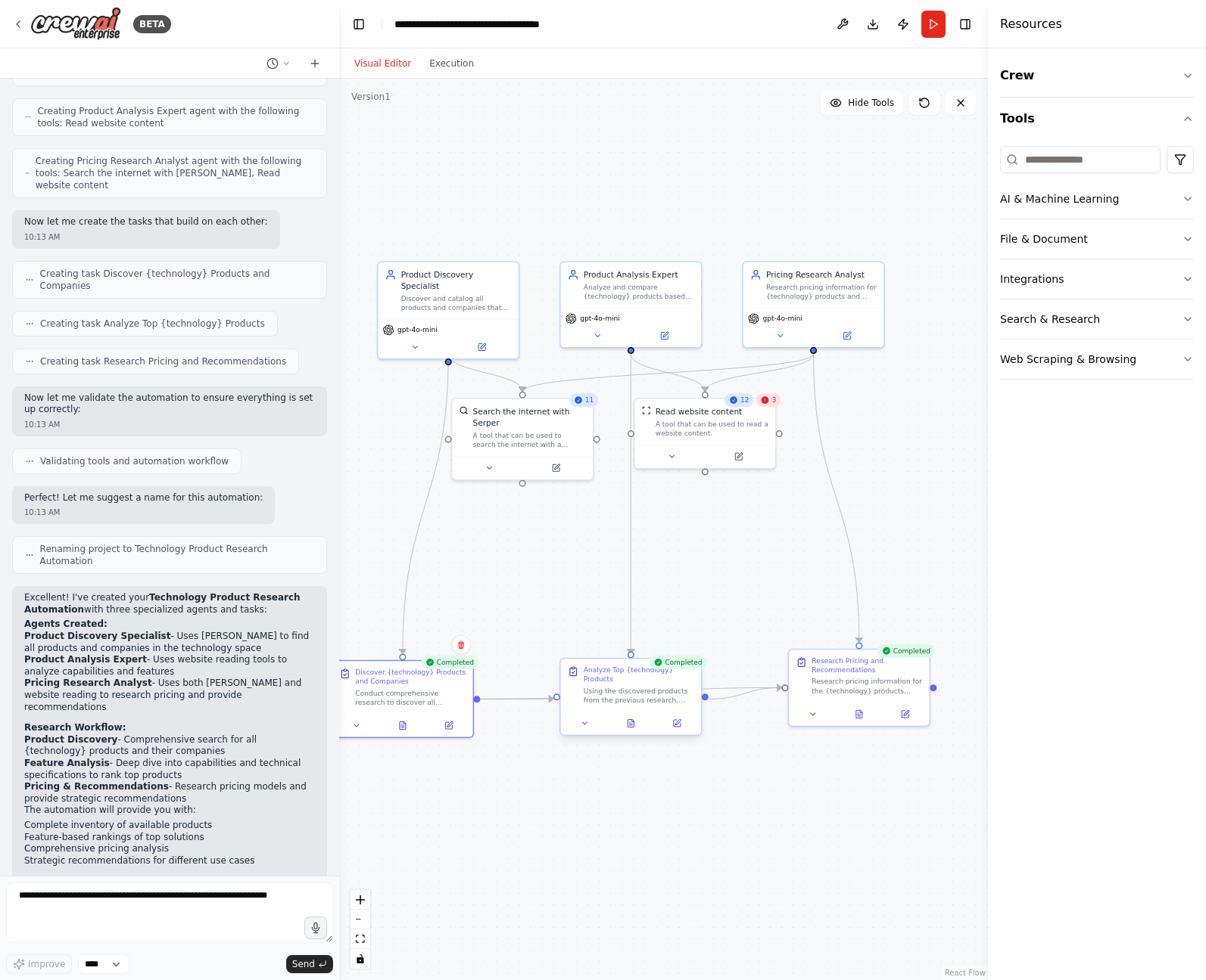
click at [633, 735] on div at bounding box center [630, 724] width 140 height 24
click at [631, 726] on icon at bounding box center [631, 723] width 6 height 8
click at [631, 722] on icon at bounding box center [632, 720] width 2 height 2
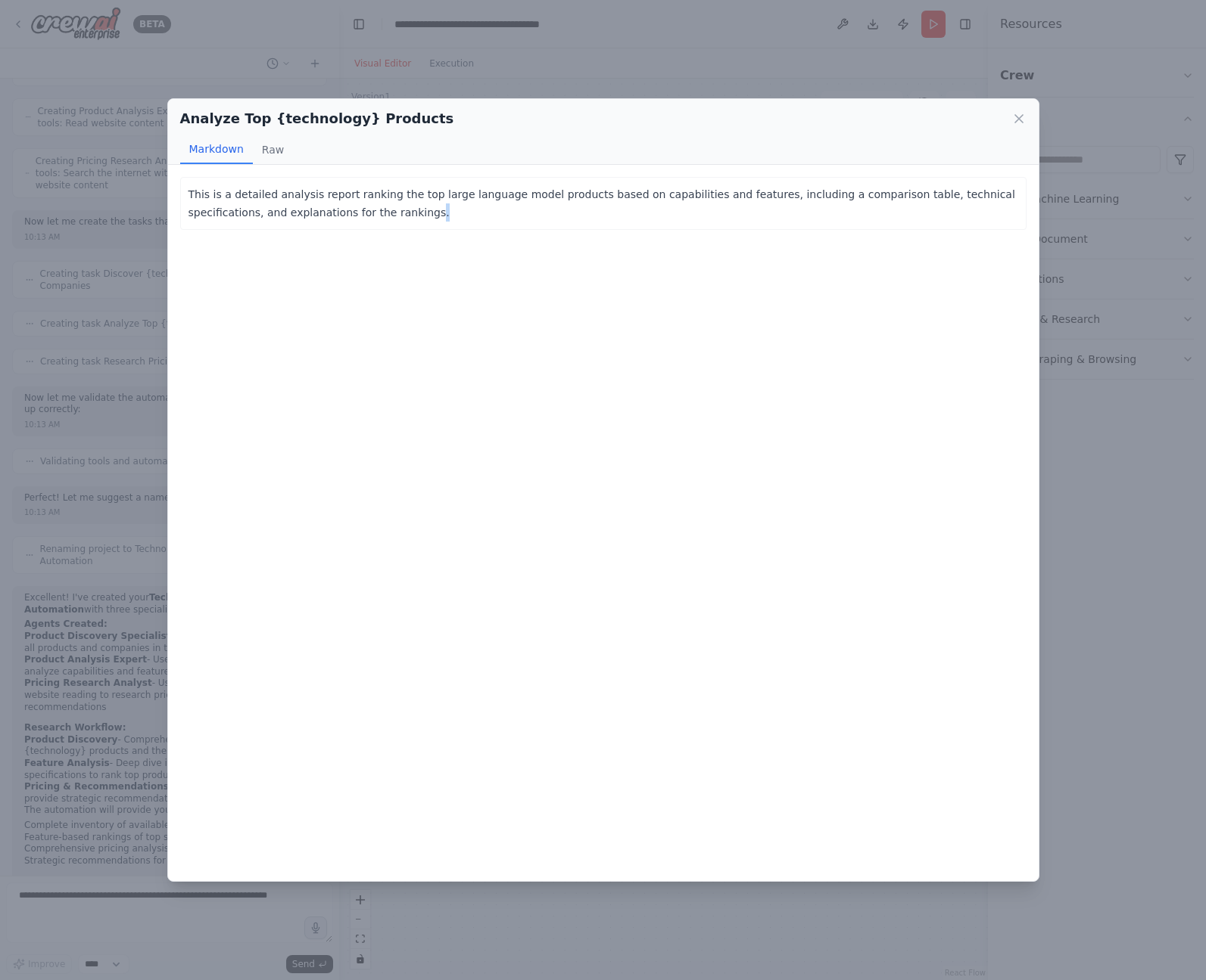
click at [631, 722] on div "This is a detailed analysis report ranking the top large language model product…" at bounding box center [603, 523] width 870 height 717
click at [998, 117] on icon at bounding box center [1019, 119] width 8 height 8
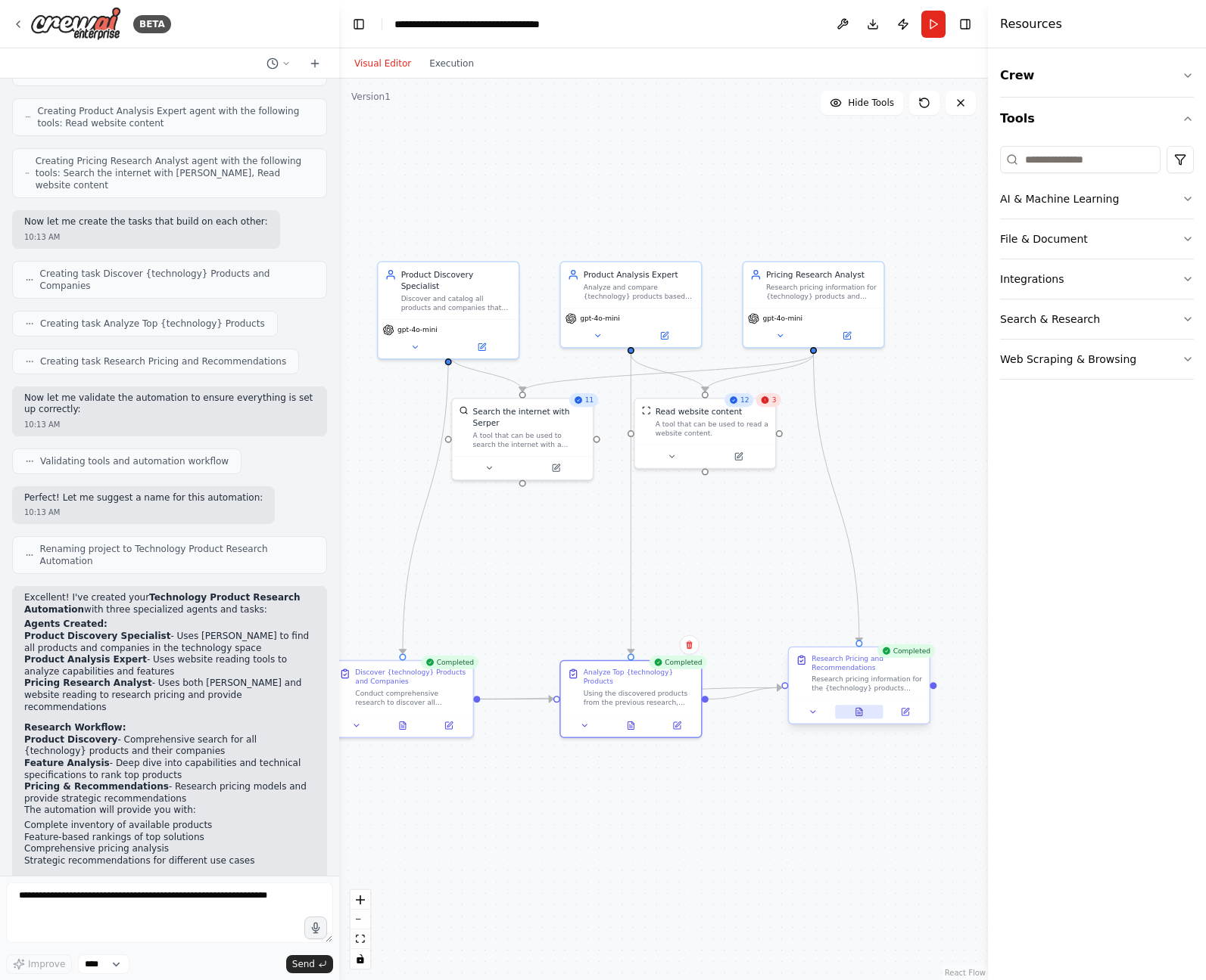
click at [857, 710] on icon at bounding box center [859, 712] width 6 height 8
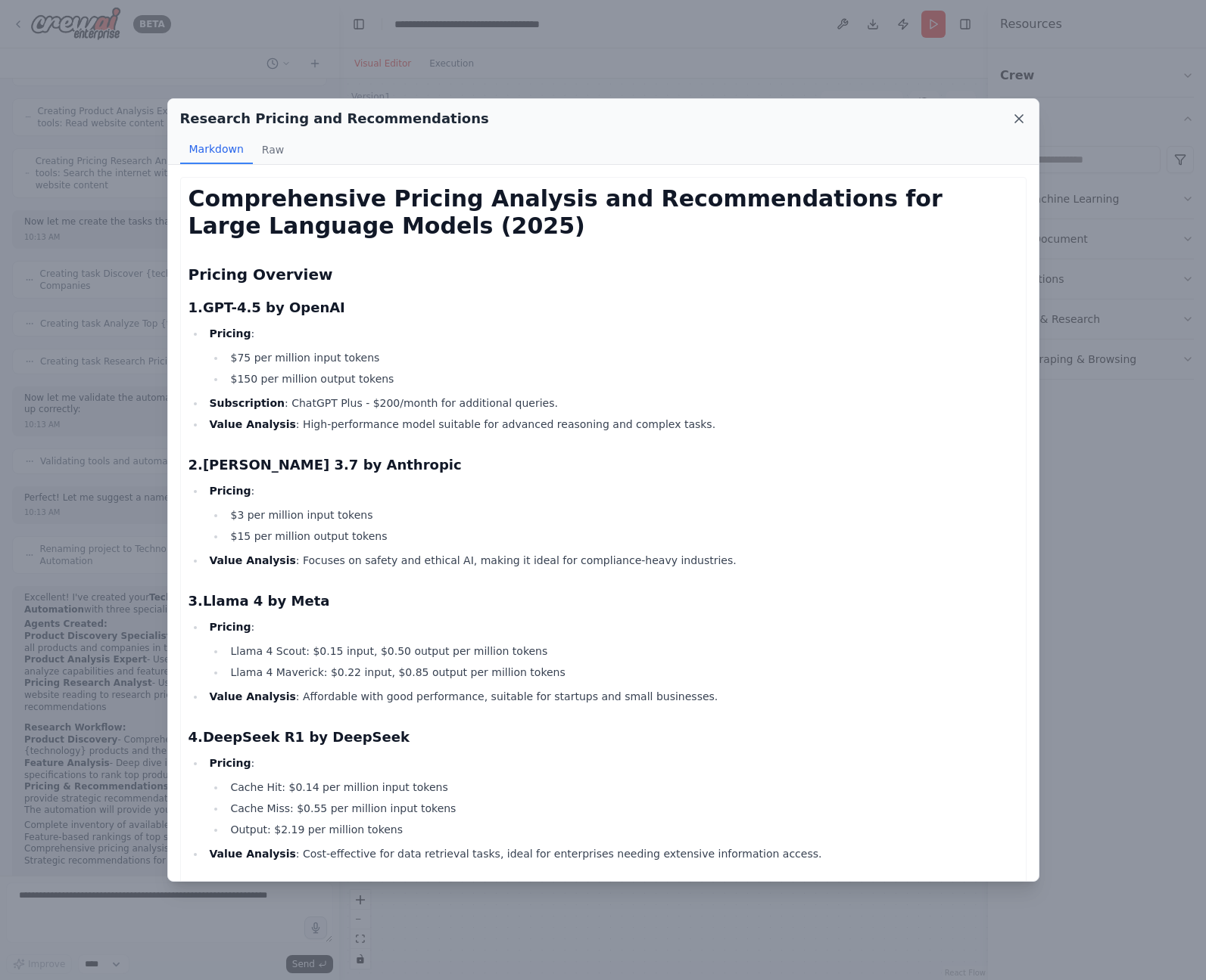
click at [998, 116] on icon at bounding box center [1018, 118] width 15 height 15
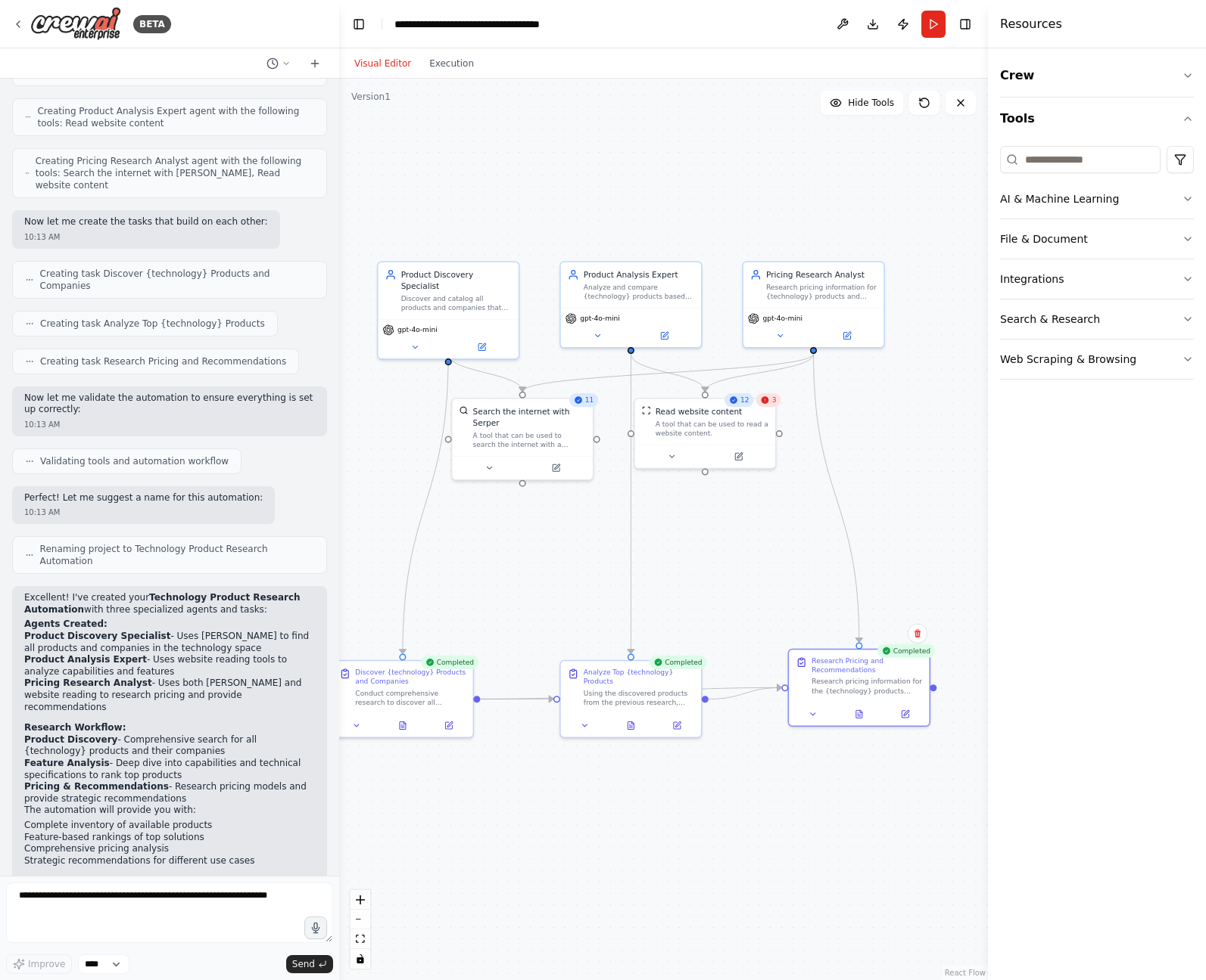
click at [774, 400] on span "3" at bounding box center [774, 399] width 5 height 9
click at [709, 433] on div "A tool that can be used to read a website content." at bounding box center [712, 427] width 113 height 18
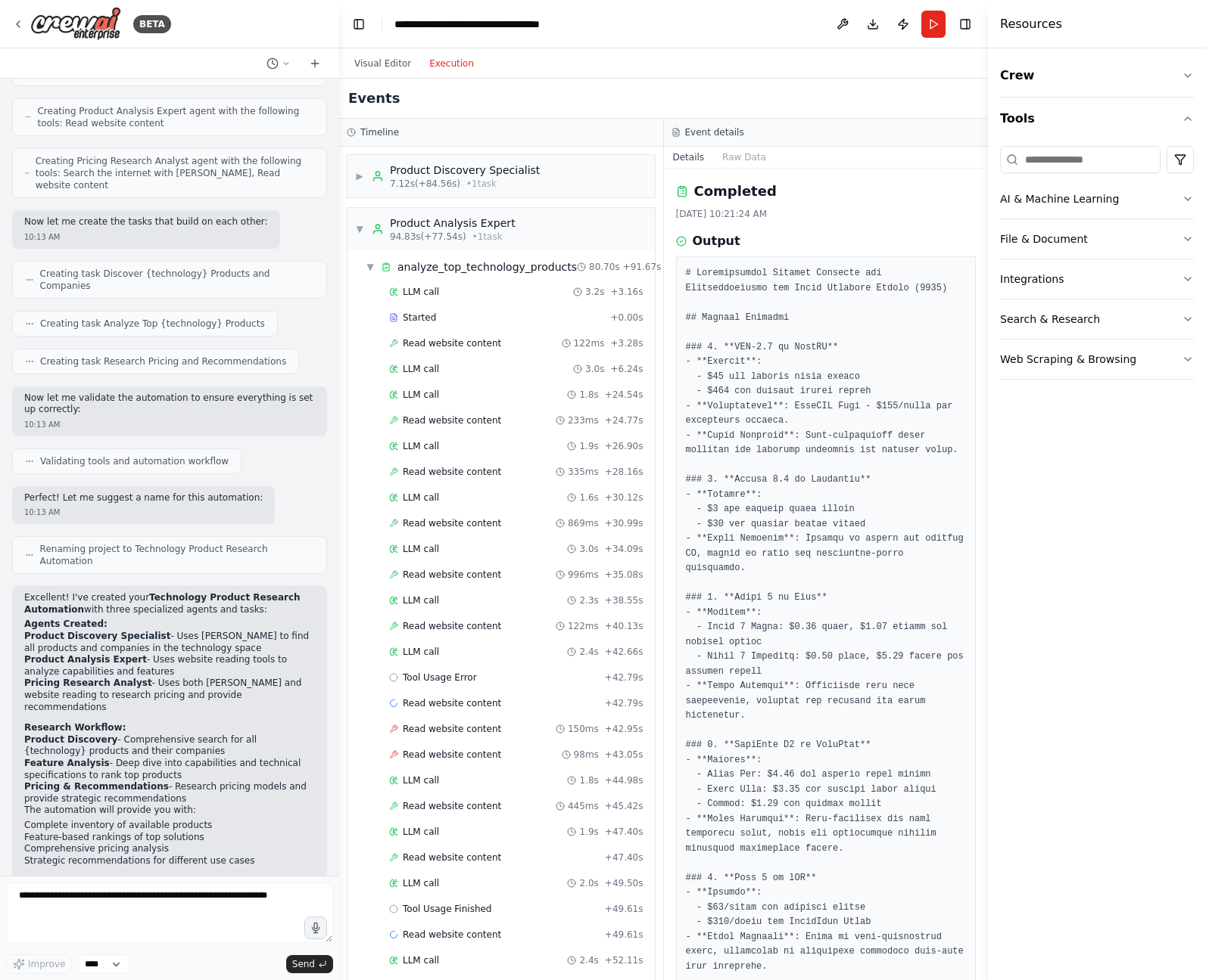
click at [445, 62] on button "Execution" at bounding box center [451, 64] width 63 height 18
click at [361, 228] on span "▼" at bounding box center [359, 229] width 9 height 12
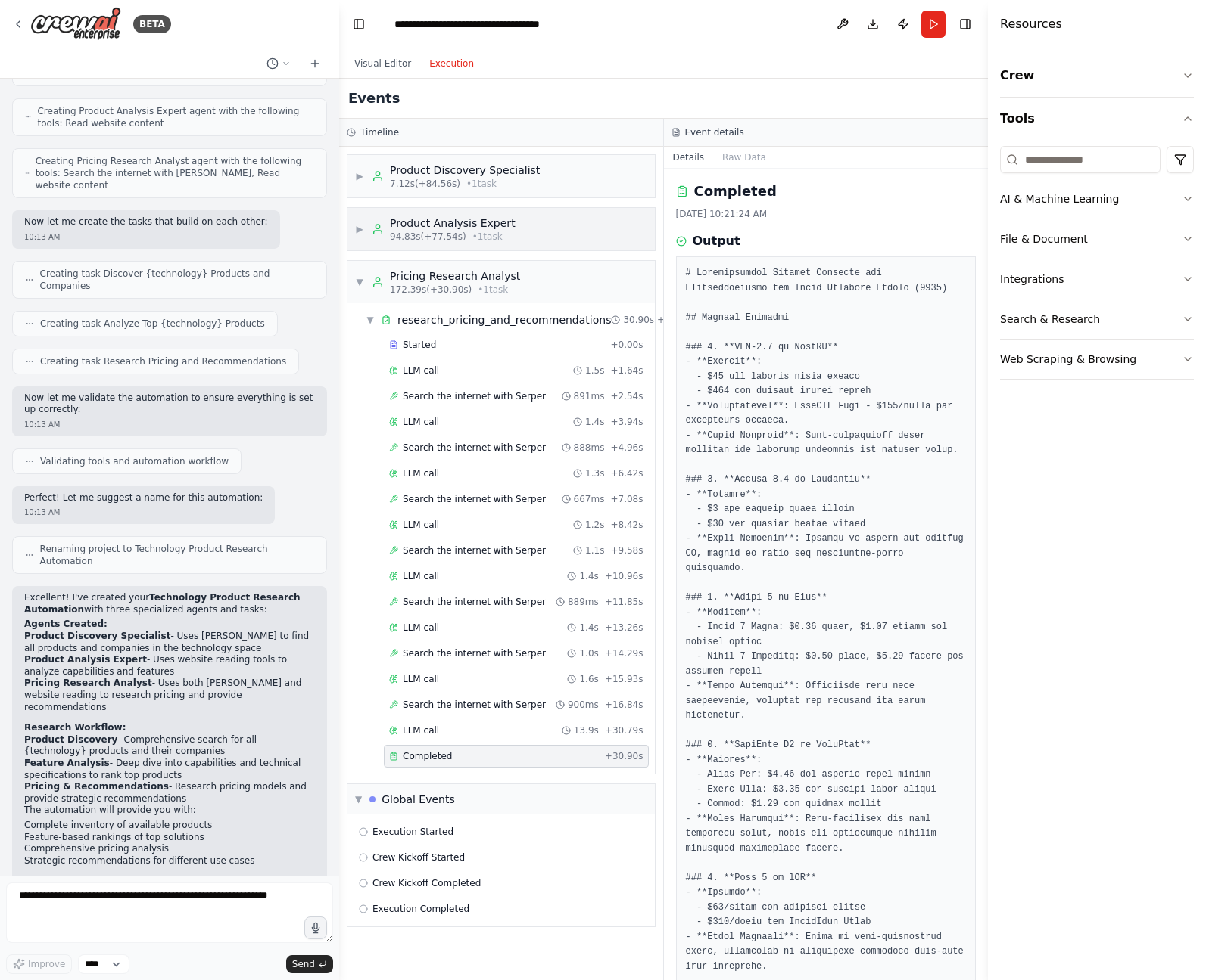
click at [361, 227] on span "▶" at bounding box center [359, 229] width 9 height 12
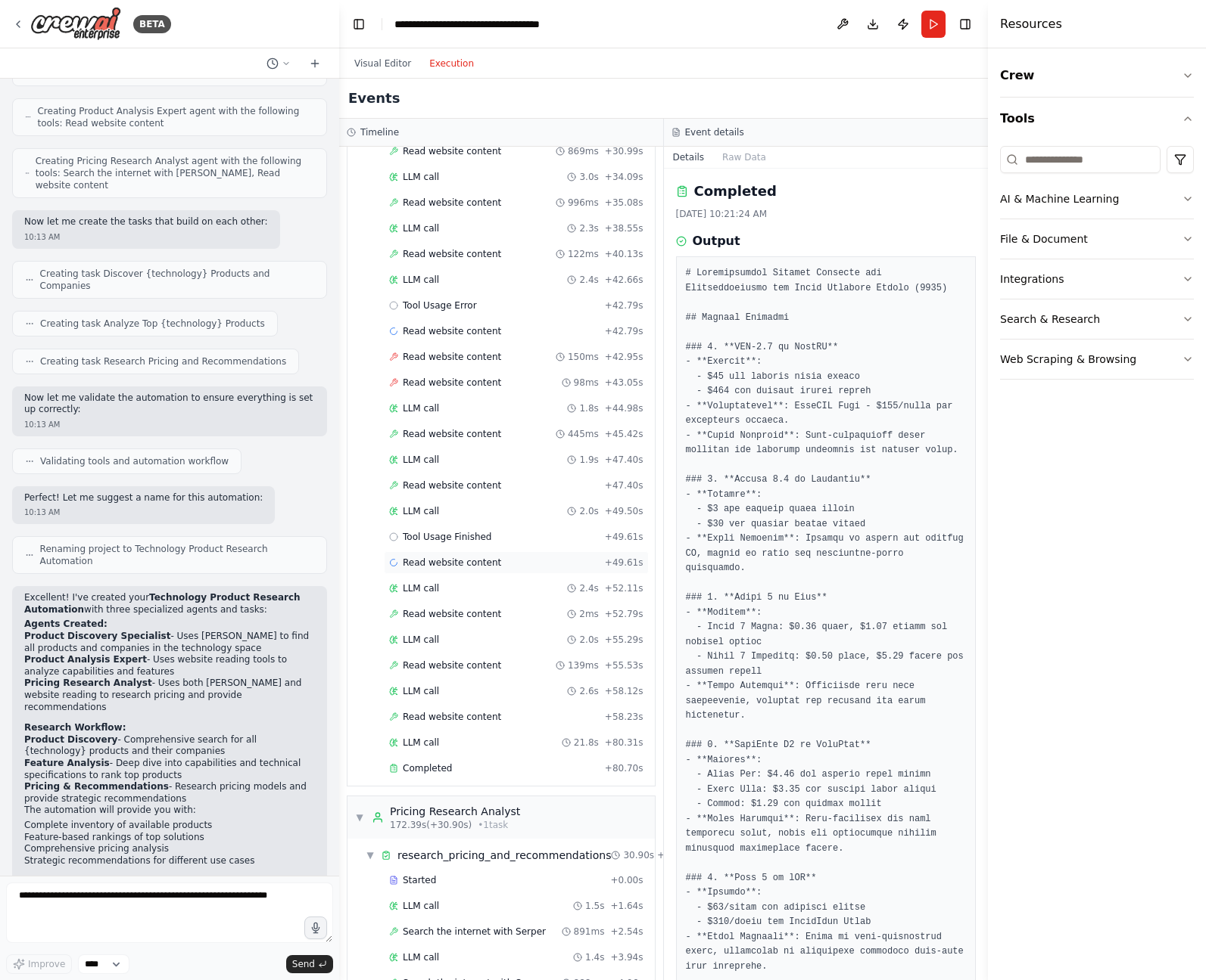
scroll to position [374, 1]
click at [451, 297] on span "Tool Usage Error" at bounding box center [439, 303] width 75 height 12
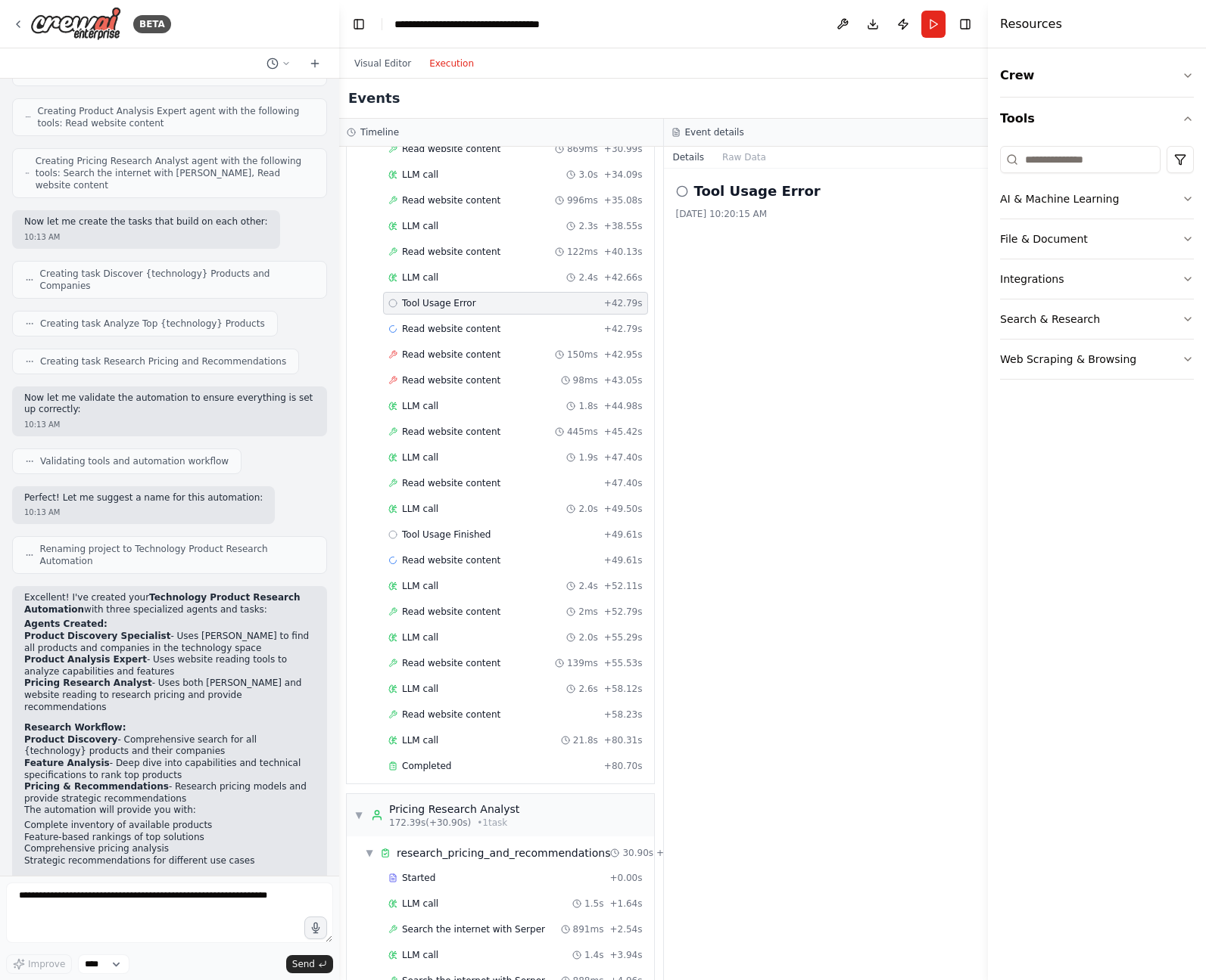
click at [438, 343] on div "LLM call 3.2s + 3.16s Started + 0.00s Read website content 122ms + 3.28s LLM ca…" at bounding box center [506, 344] width 295 height 875
click at [436, 329] on span "Read website content" at bounding box center [451, 329] width 98 height 12
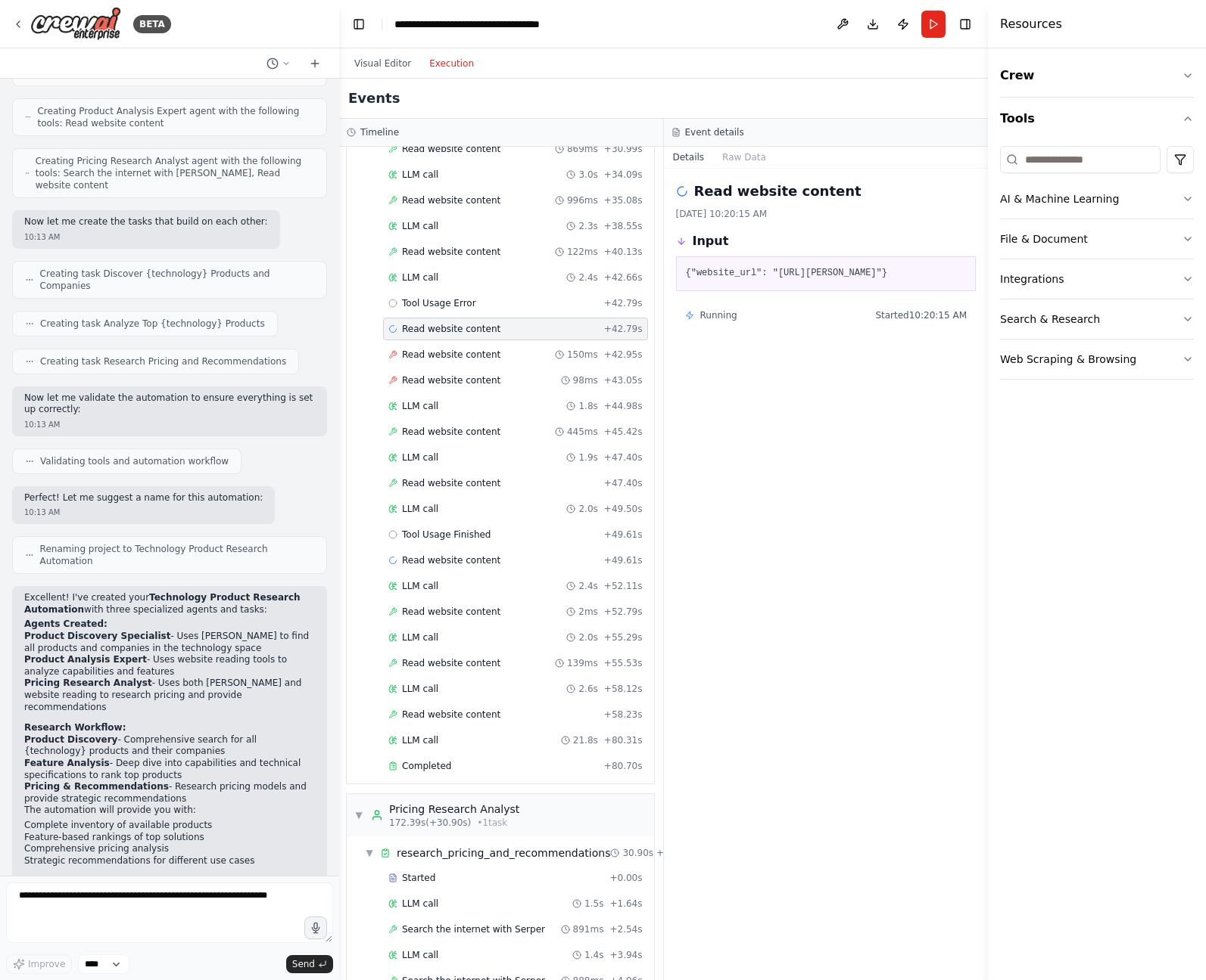
click at [434, 394] on div "LLM call 3.2s + 3.16s Started + 0.00s Read website content 122ms + 3.28s LLM ca…" at bounding box center [506, 344] width 295 height 875
click at [438, 377] on span "Read website content" at bounding box center [451, 380] width 98 height 12
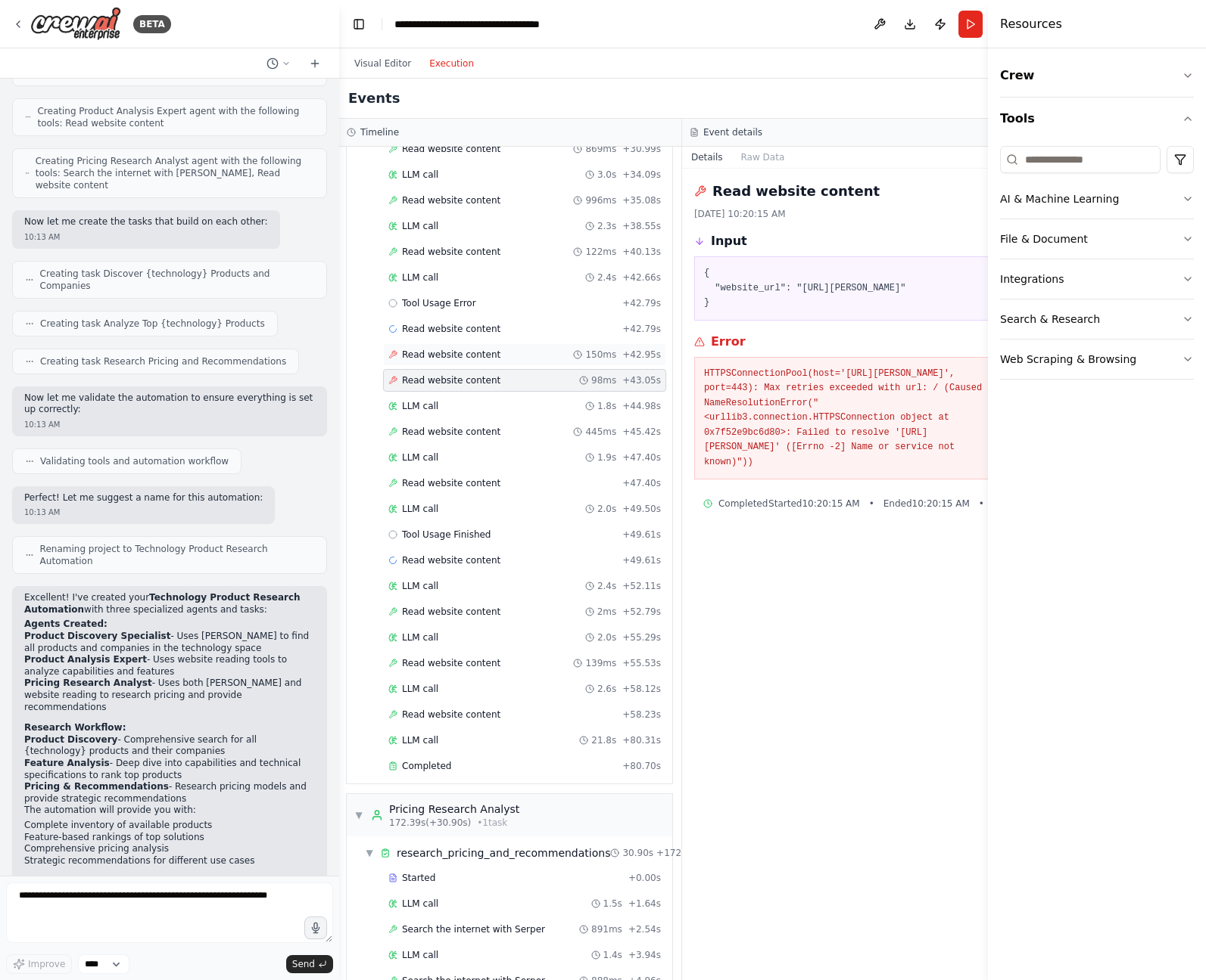
click at [430, 345] on div "Read website content 150ms + 42.95s" at bounding box center [524, 354] width 283 height 23
click at [919, 443] on pre "HTTPSConnectionPool(host='www.qwen.ai', port=443): Max retries exceeded with ur…" at bounding box center [852, 418] width 299 height 103
click at [454, 526] on div "Tool Usage Finished + 49.61s" at bounding box center [524, 534] width 283 height 23
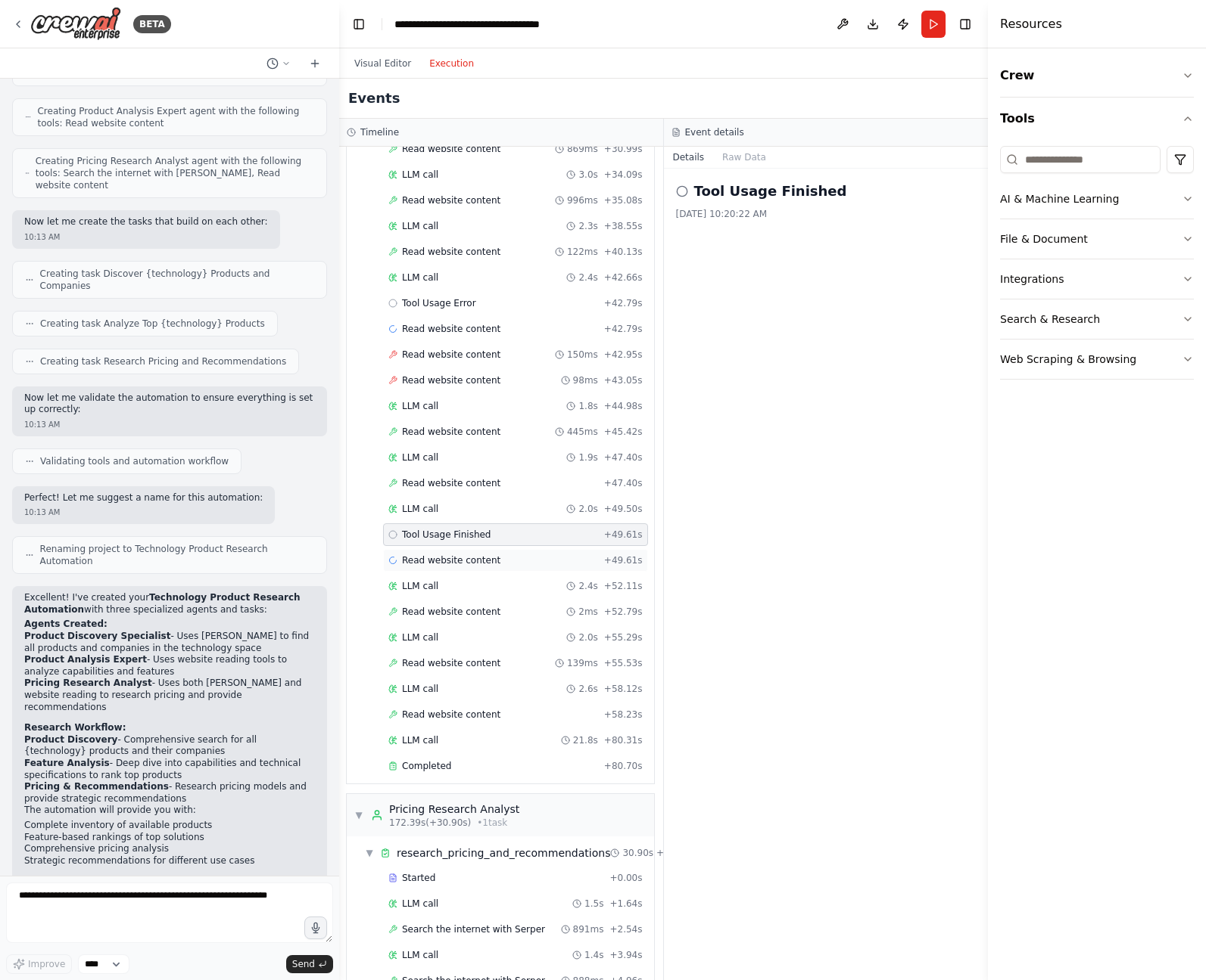
click at [491, 557] on span "Read website content" at bounding box center [451, 560] width 98 height 12
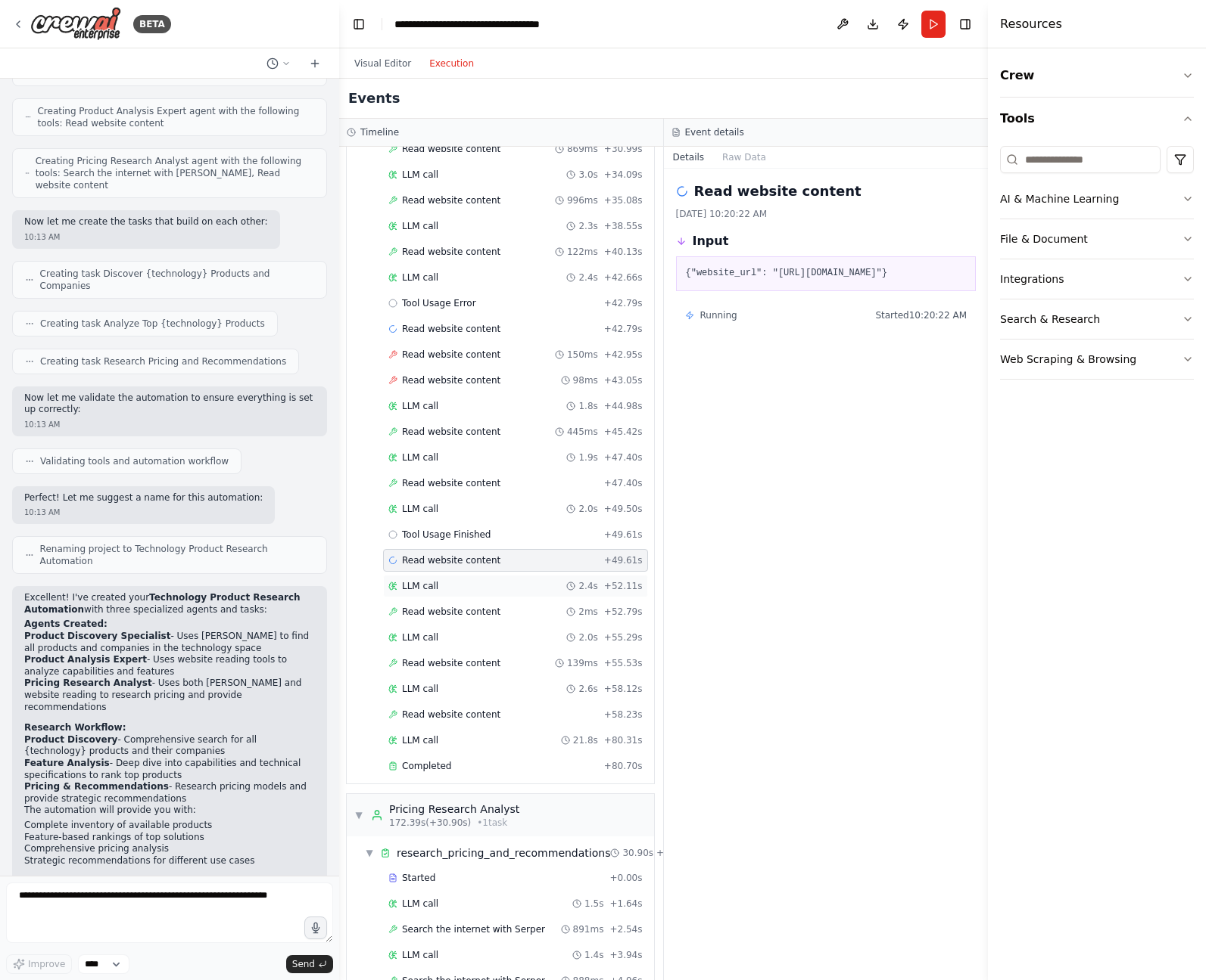
click at [486, 581] on div "LLM call 2.4s + 52.11s" at bounding box center [516, 586] width 254 height 12
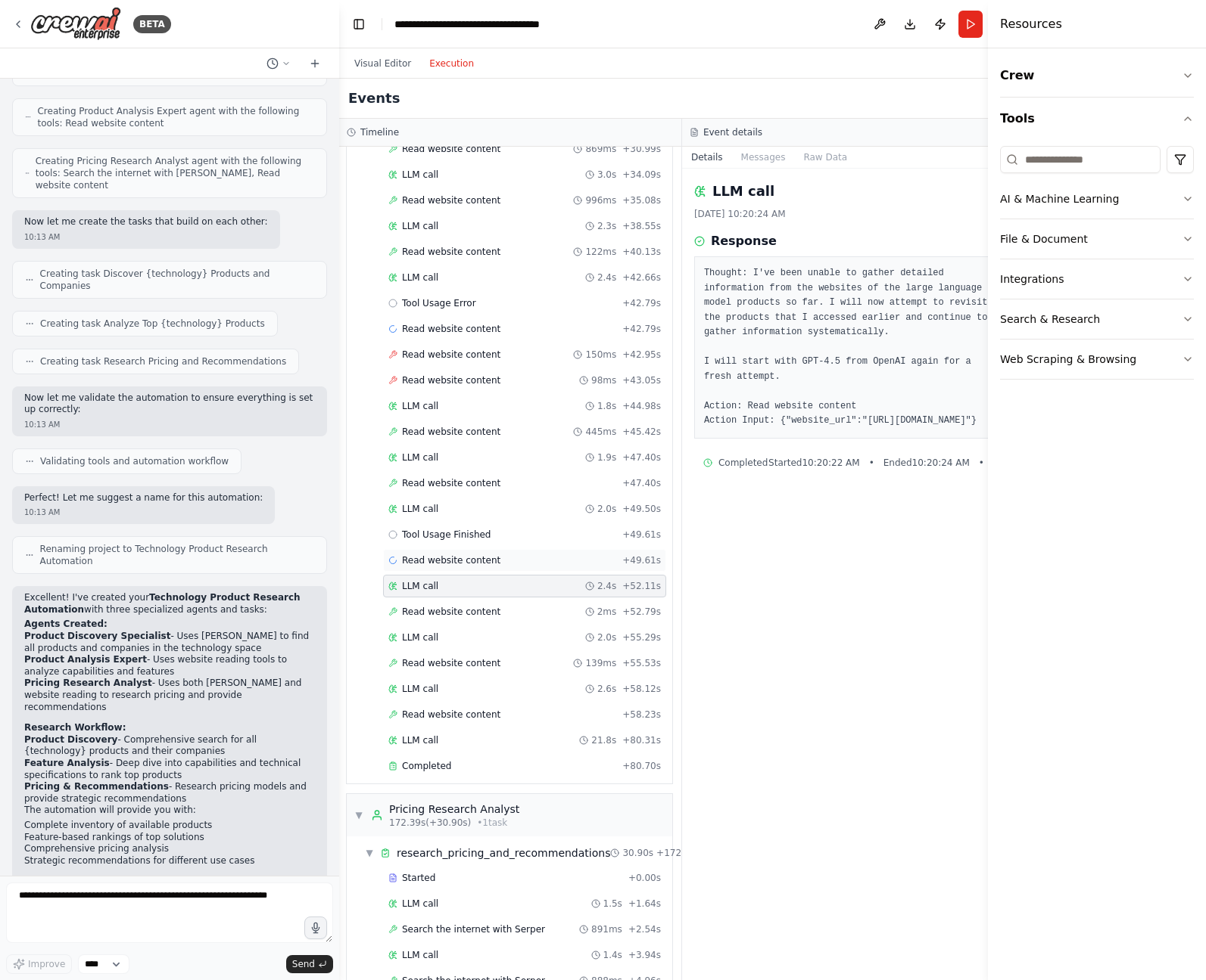
click at [473, 556] on span "Read website content" at bounding box center [451, 560] width 98 height 12
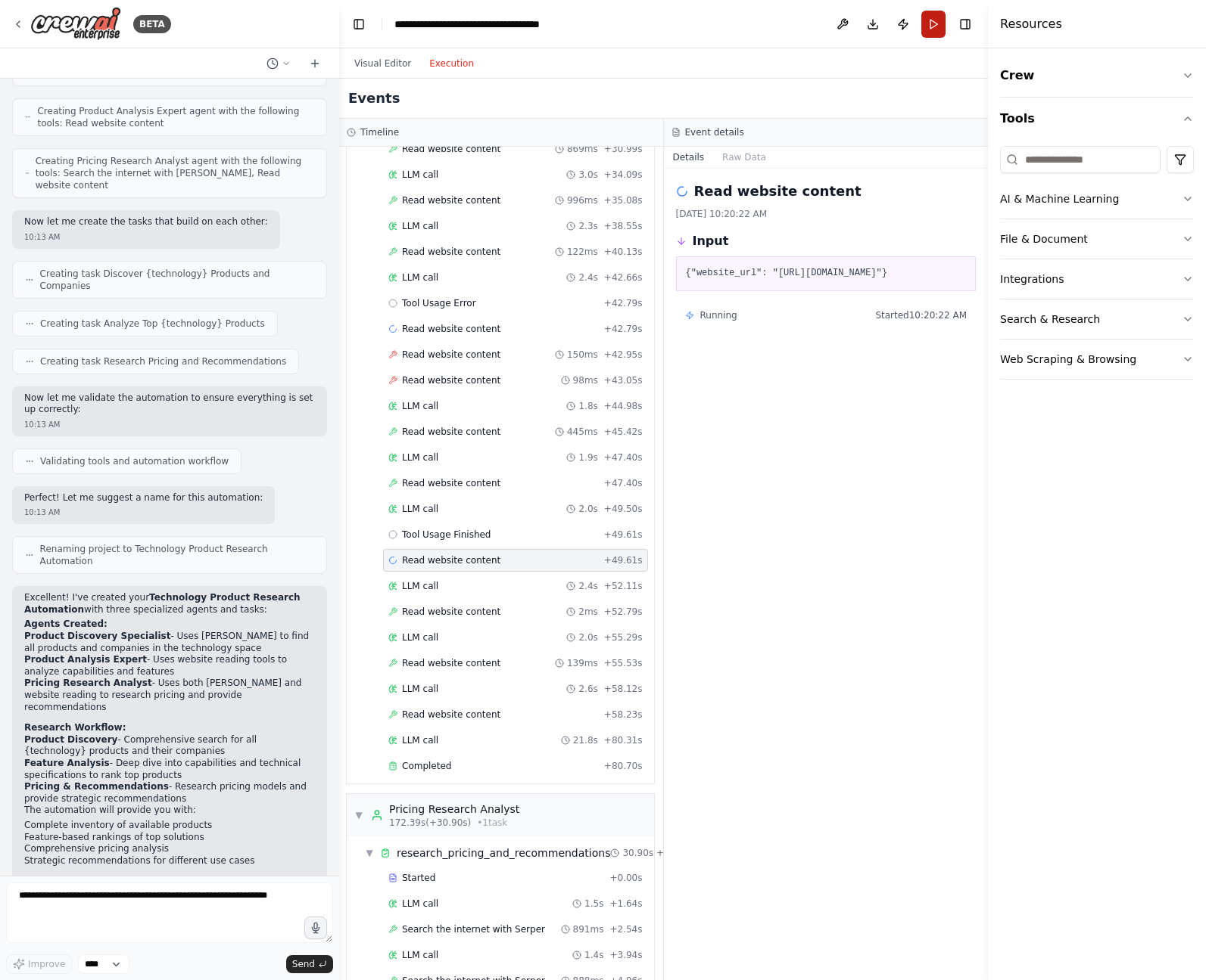
click at [936, 22] on button "Run" at bounding box center [933, 24] width 24 height 27
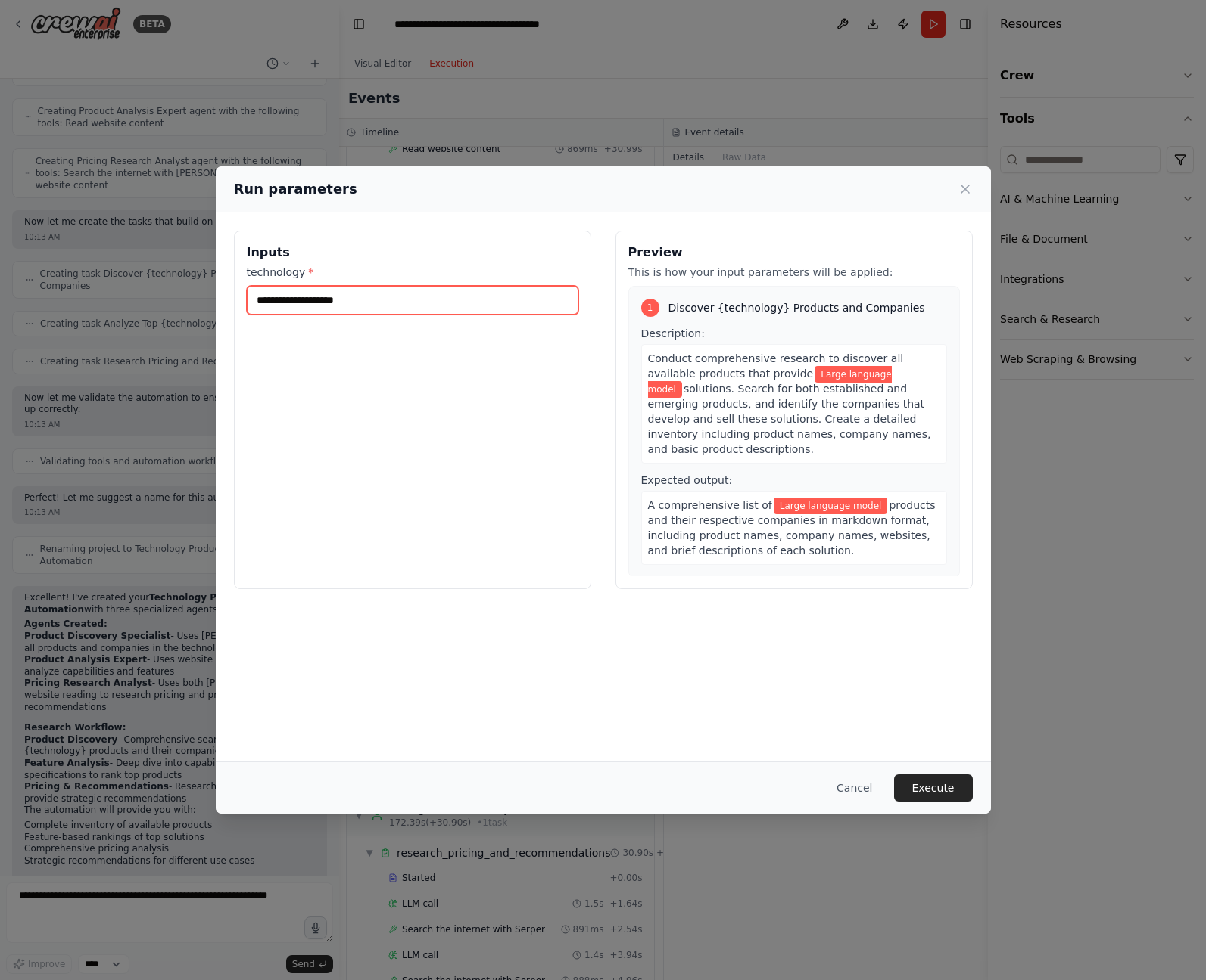
click at [420, 308] on input "**********" at bounding box center [412, 300] width 332 height 29
type input "**********"
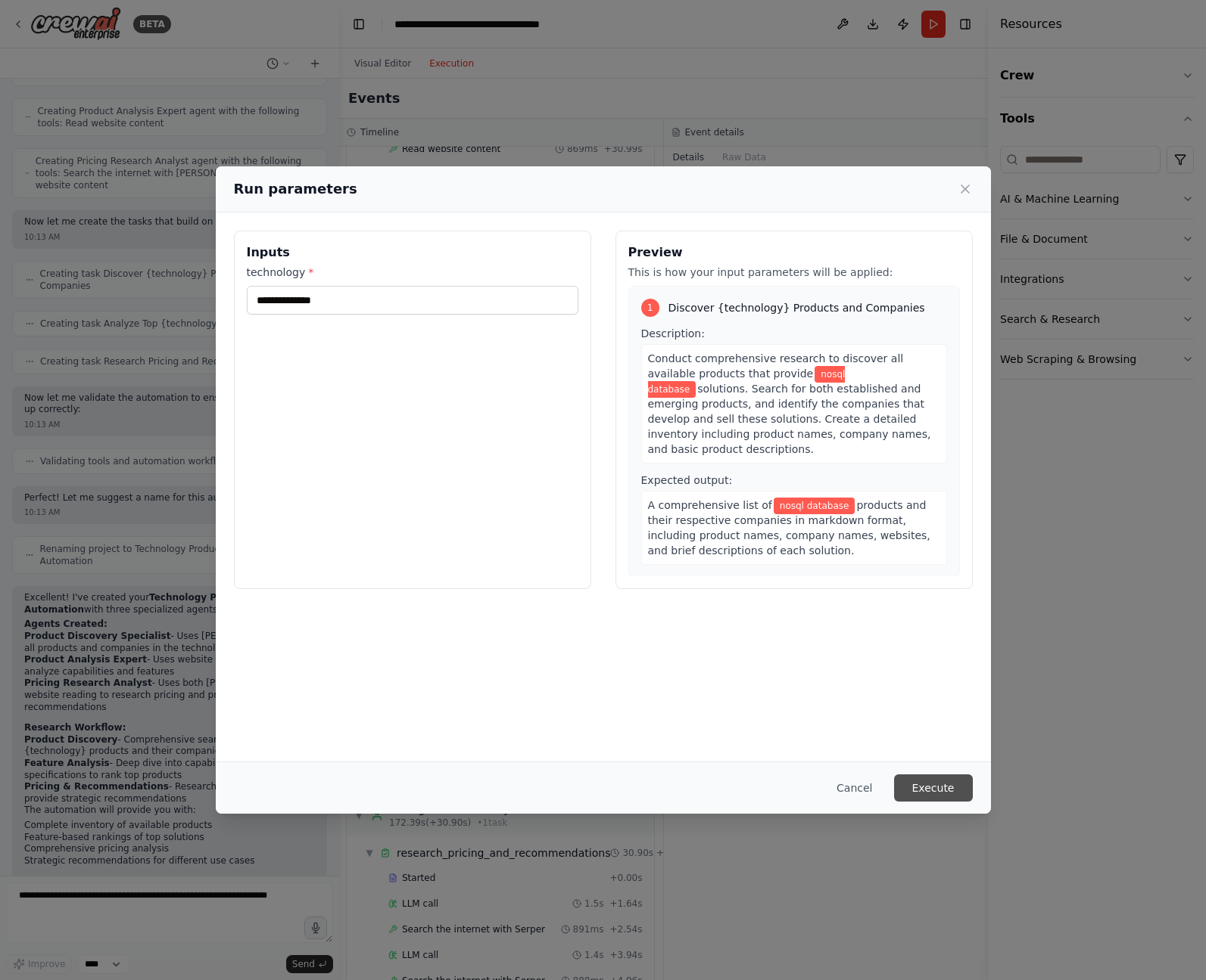
click at [945, 792] on button "Execute" at bounding box center [933, 787] width 78 height 27
